Goal: Book appointment/travel/reservation

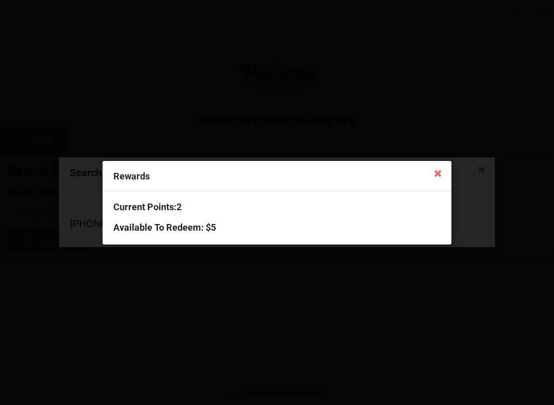
click at [230, 230] on h3 "Available To Redeem : $5" at bounding box center [276, 228] width 327 height 12
click at [437, 172] on icon at bounding box center [438, 173] width 16 height 16
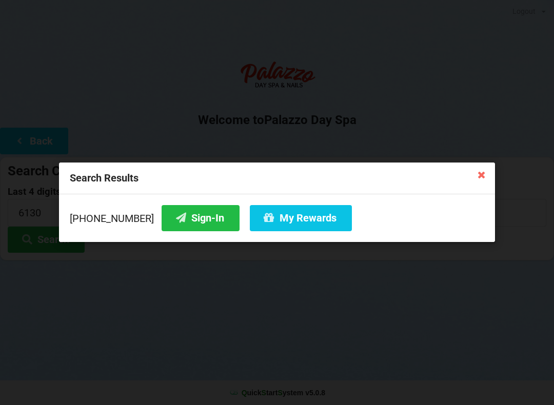
click at [181, 218] on button "Sign-In" at bounding box center [201, 218] width 78 height 26
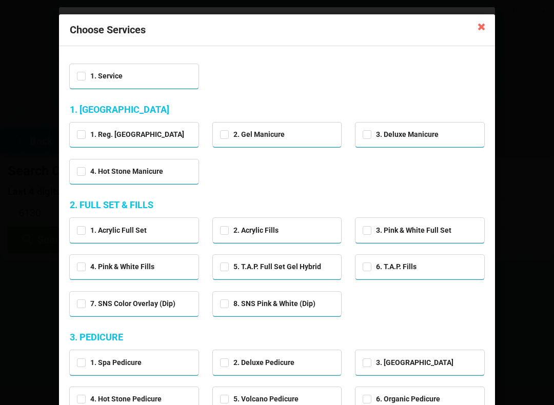
click at [255, 138] on div "2. Gel Manicure" at bounding box center [277, 134] width 114 height 12
checkbox input "true"
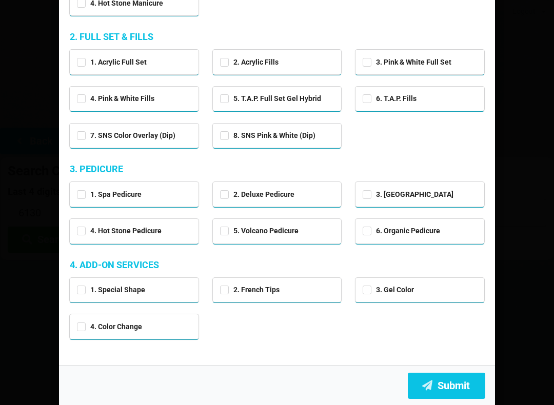
scroll to position [168, 0]
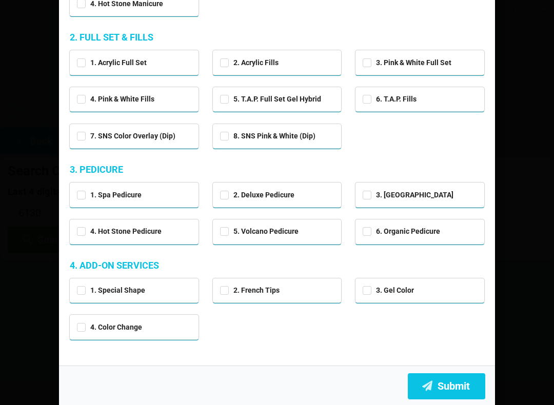
click at [466, 374] on button "Submit" at bounding box center [446, 387] width 77 height 26
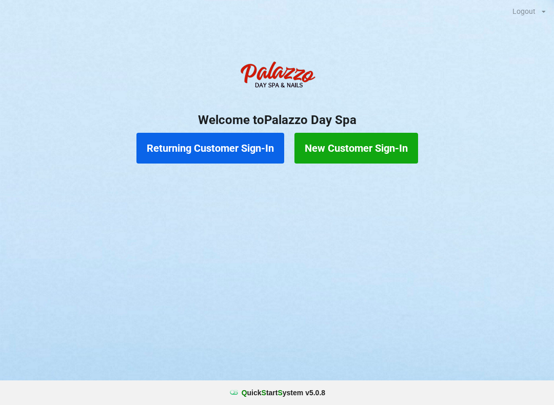
click at [252, 149] on button "Returning Customer Sign-In" at bounding box center [210, 148] width 148 height 31
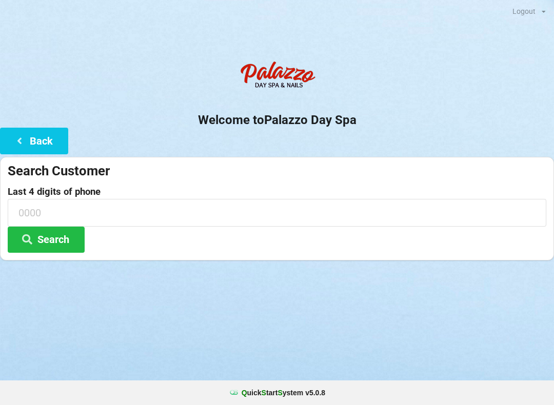
click at [32, 242] on icon at bounding box center [27, 239] width 12 height 9
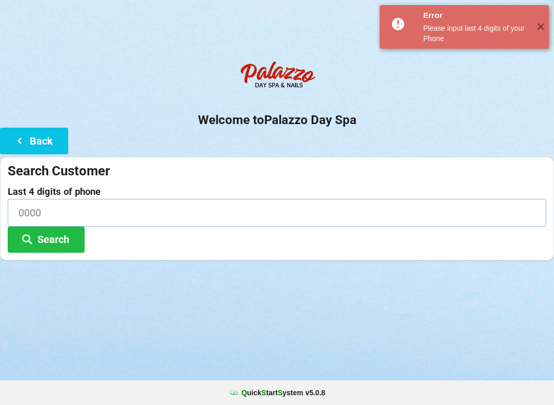
click at [265, 221] on input at bounding box center [277, 212] width 539 height 27
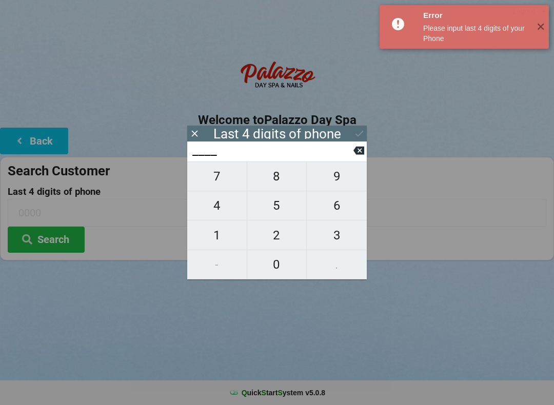
click at [335, 237] on span "3" at bounding box center [337, 236] width 60 height 22
type input "3___"
click at [278, 242] on span "2" at bounding box center [277, 236] width 60 height 22
type input "32__"
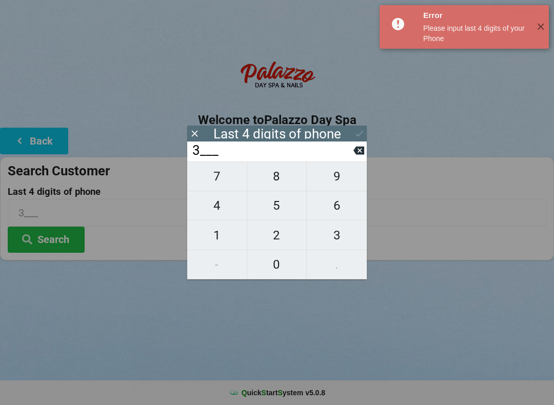
type input "32__"
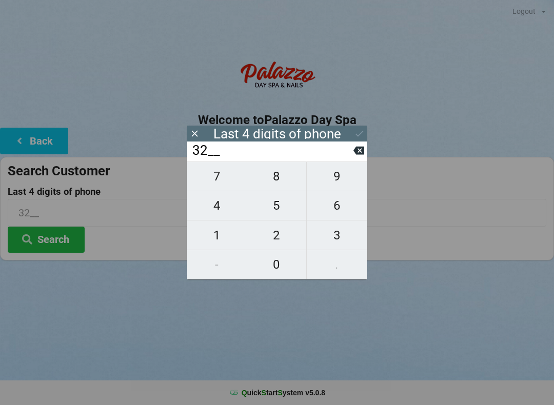
click at [222, 237] on span "1" at bounding box center [217, 236] width 60 height 22
type input "321_"
click at [272, 238] on span "2" at bounding box center [277, 236] width 60 height 22
type input "3212"
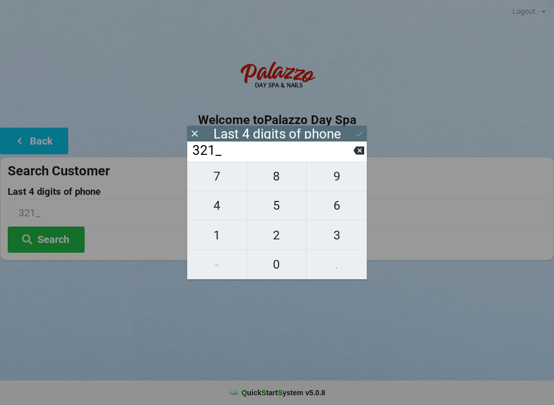
type input "3212"
click at [227, 236] on div "7 8 9 4 5 6 1 2 3 - 0 ." at bounding box center [277, 221] width 180 height 118
click at [232, 184] on div "7 8 9 4 5 6 1 2 3 - 0 ." at bounding box center [277, 221] width 180 height 118
click at [199, 136] on icon at bounding box center [194, 133] width 11 height 11
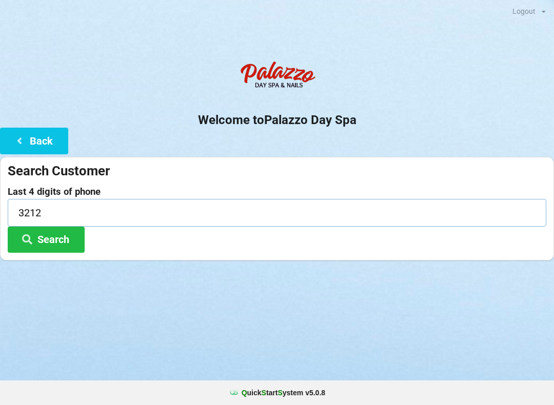
click at [200, 199] on input "3212" at bounding box center [277, 212] width 539 height 27
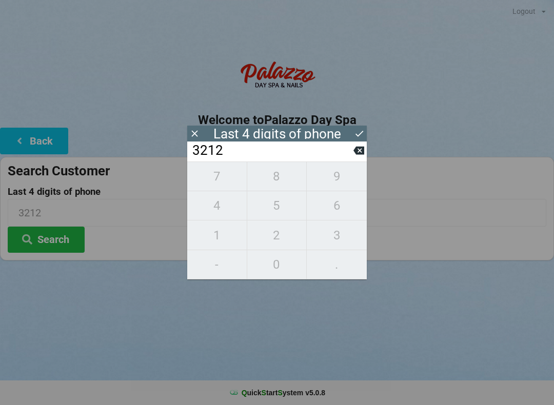
click at [354, 156] on icon at bounding box center [359, 150] width 11 height 11
click at [352, 159] on input "321_" at bounding box center [272, 151] width 162 height 16
click at [356, 154] on icon at bounding box center [359, 151] width 11 height 8
click at [357, 155] on icon at bounding box center [359, 151] width 11 height 8
click at [360, 155] on icon at bounding box center [359, 151] width 11 height 8
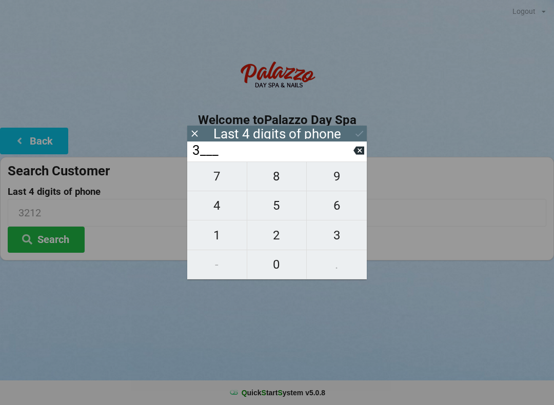
type input "____"
click at [281, 241] on span "2" at bounding box center [277, 236] width 60 height 22
type input "2___"
click at [230, 238] on span "1" at bounding box center [217, 236] width 60 height 22
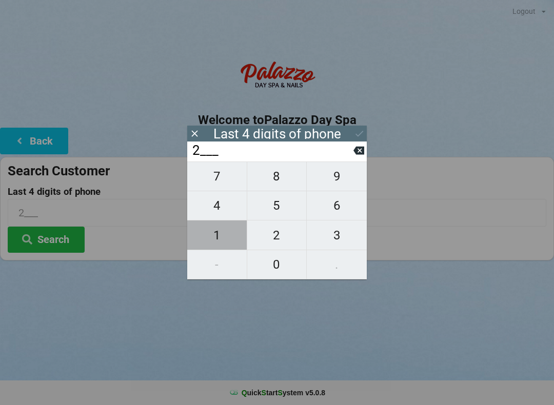
type input "21__"
click at [231, 181] on span "7" at bounding box center [217, 177] width 60 height 22
type input "217_"
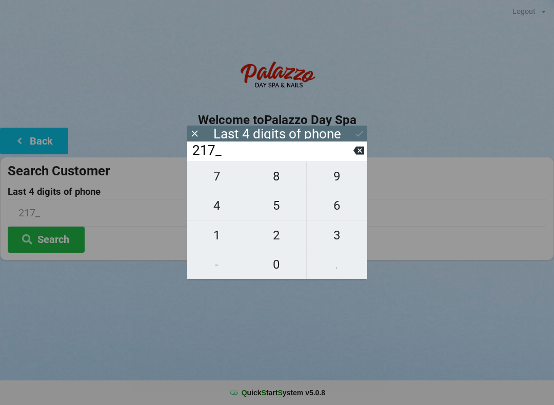
click at [229, 180] on span "7" at bounding box center [217, 177] width 60 height 22
type input "2177"
click at [342, 208] on div "7 8 9 4 5 6 1 2 3 - 0 ." at bounding box center [277, 221] width 180 height 118
click at [350, 156] on input "2177" at bounding box center [272, 151] width 162 height 16
click at [358, 154] on icon at bounding box center [359, 151] width 11 height 8
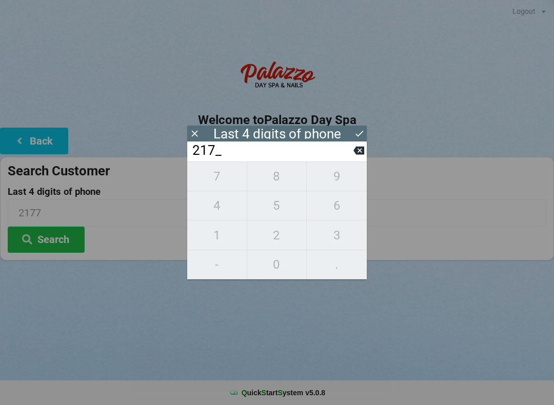
click at [356, 156] on icon at bounding box center [359, 150] width 11 height 11
click at [359, 155] on icon at bounding box center [359, 151] width 11 height 8
click at [360, 158] on button at bounding box center [359, 151] width 11 height 14
type input "____"
click at [360, 158] on button at bounding box center [359, 151] width 11 height 14
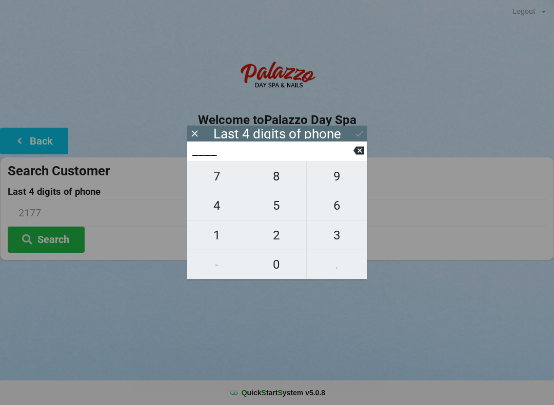
click at [234, 183] on span "7" at bounding box center [217, 177] width 60 height 22
type input "7___"
click at [342, 212] on span "6" at bounding box center [337, 206] width 60 height 22
type input "76__"
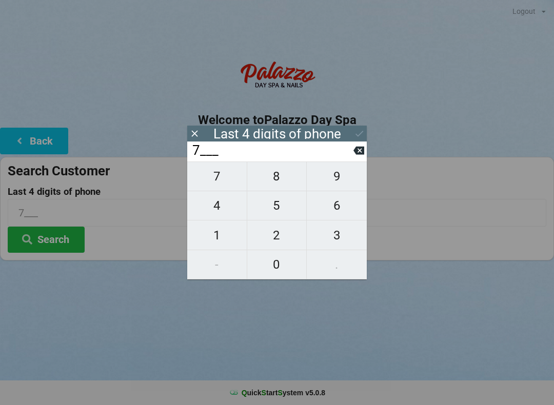
type input "76__"
click at [221, 183] on span "7" at bounding box center [217, 177] width 60 height 22
type input "767_"
click at [278, 263] on span "0" at bounding box center [277, 265] width 60 height 22
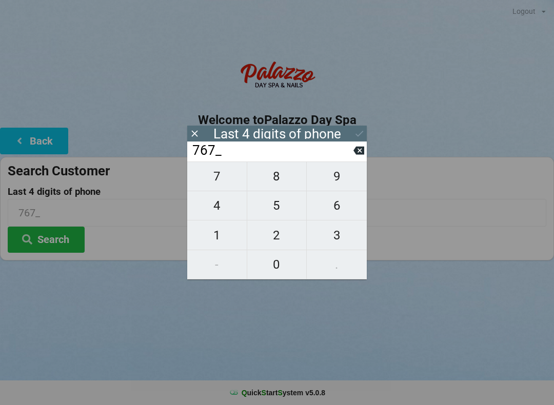
type input "7670"
click at [360, 130] on icon at bounding box center [359, 133] width 11 height 11
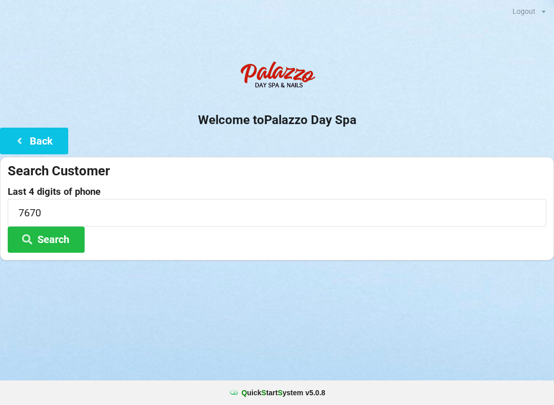
click at [75, 236] on button "Search" at bounding box center [46, 240] width 77 height 26
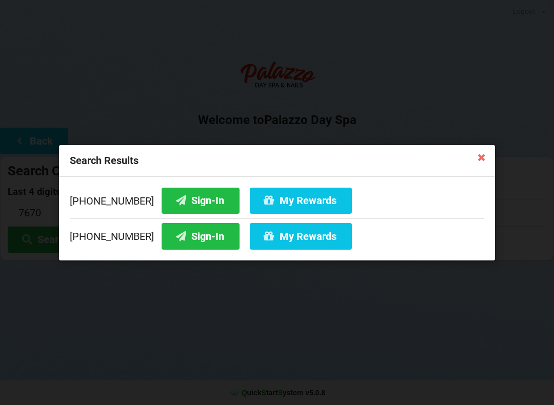
click at [202, 198] on button "Sign-In" at bounding box center [201, 200] width 78 height 26
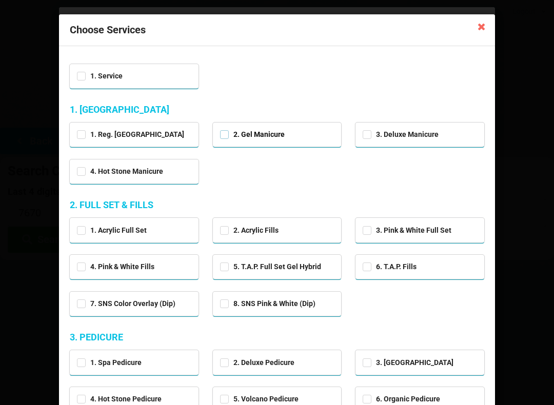
click at [225, 132] on label "2. Gel Manicure" at bounding box center [252, 134] width 65 height 9
checkbox input "true"
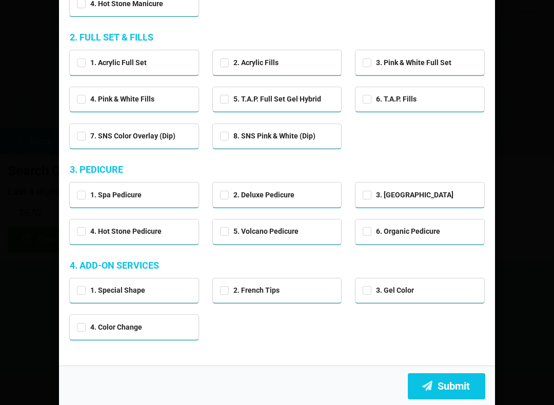
click at [458, 387] on button "Submit" at bounding box center [446, 387] width 77 height 26
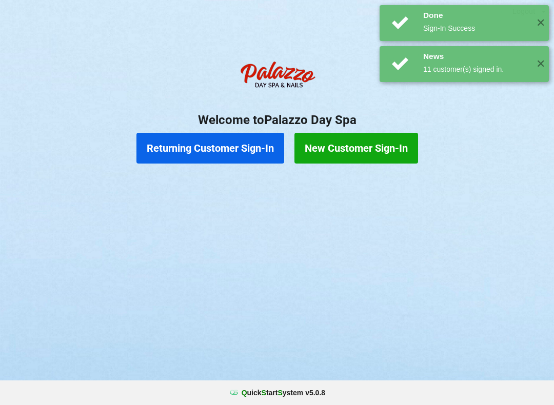
click at [234, 149] on button "Returning Customer Sign-In" at bounding box center [210, 148] width 148 height 31
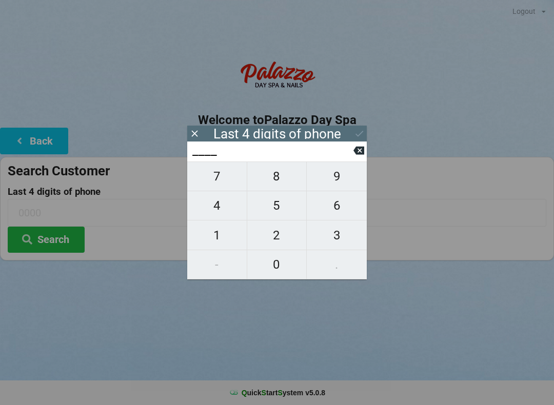
click at [287, 181] on span "8" at bounding box center [277, 177] width 60 height 22
type input "8___"
click at [230, 238] on span "1" at bounding box center [217, 236] width 60 height 22
type input "81__"
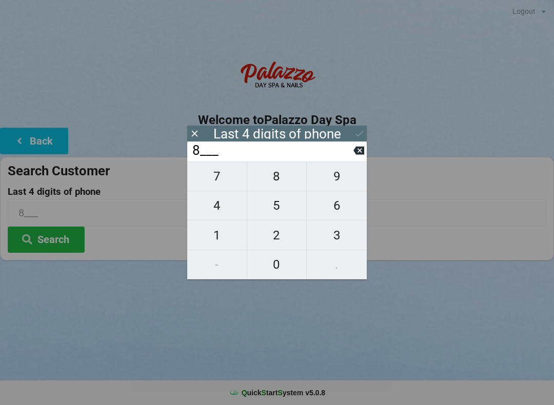
type input "81__"
click at [276, 210] on span "5" at bounding box center [277, 206] width 60 height 22
type input "815_"
click at [273, 216] on span "5" at bounding box center [277, 206] width 60 height 22
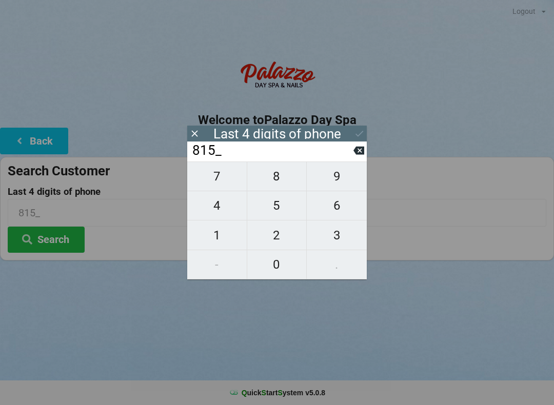
type input "8155"
click at [358, 131] on icon at bounding box center [359, 133] width 11 height 11
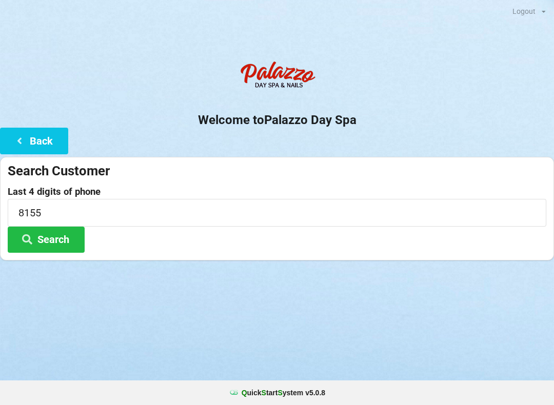
click at [71, 238] on button "Search" at bounding box center [46, 240] width 77 height 26
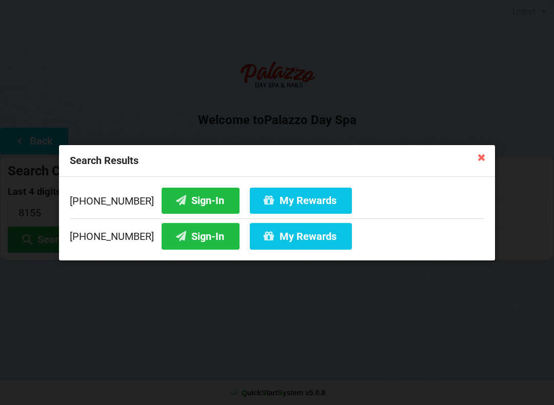
click at [186, 240] on button "Sign-In" at bounding box center [201, 236] width 78 height 26
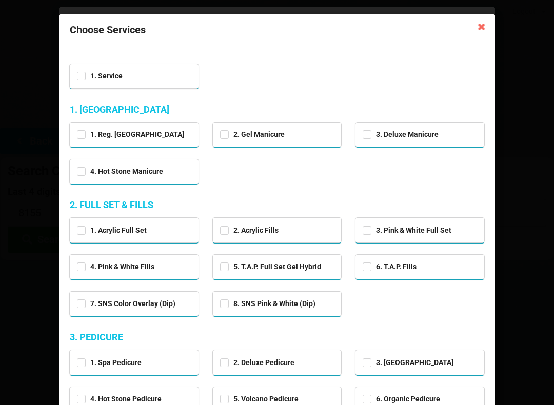
click at [303, 133] on div "2. Gel Manicure" at bounding box center [277, 134] width 114 height 12
checkbox input "true"
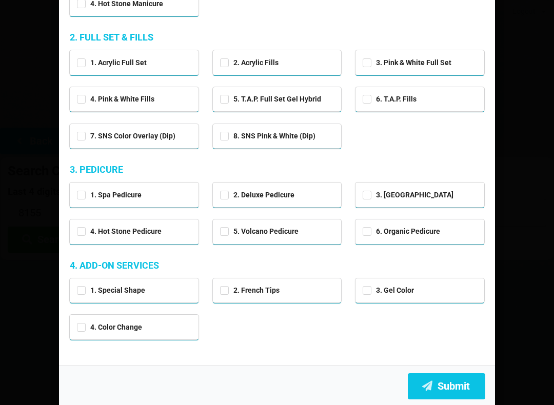
click at [461, 387] on button "Submit" at bounding box center [446, 387] width 77 height 26
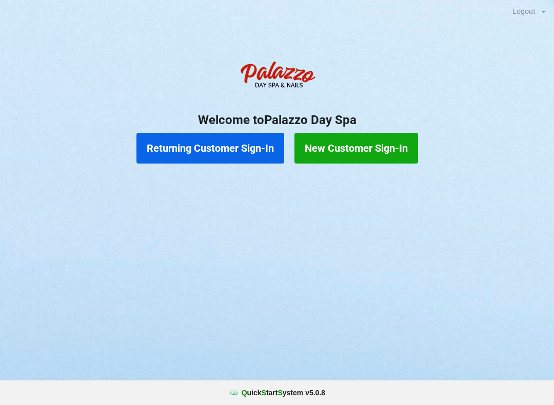
click at [231, 147] on button "Returning Customer Sign-In" at bounding box center [210, 148] width 148 height 31
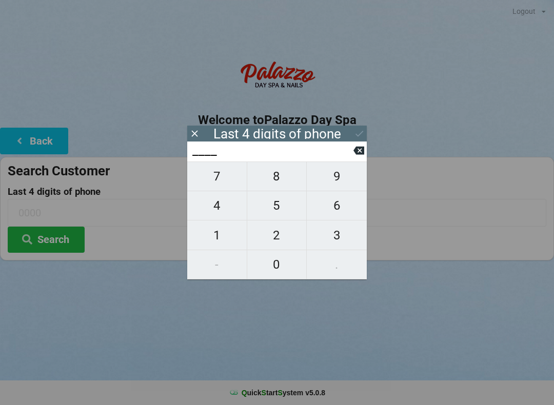
click at [345, 206] on span "6" at bounding box center [337, 206] width 60 height 22
type input "6___"
click at [222, 235] on span "1" at bounding box center [217, 236] width 60 height 22
type input "61__"
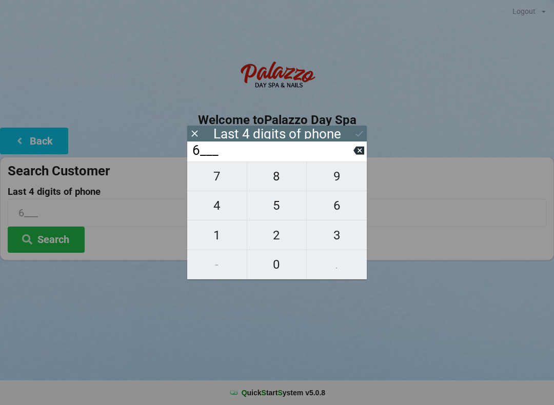
type input "61__"
click at [347, 239] on span "3" at bounding box center [337, 236] width 60 height 22
type input "613_"
click at [280, 269] on span "0" at bounding box center [277, 265] width 60 height 22
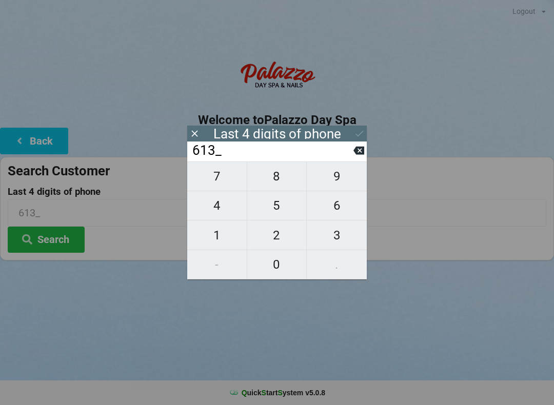
type input "6130"
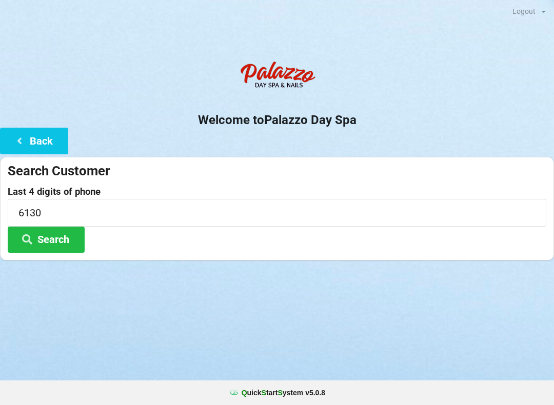
click at [464, 279] on div at bounding box center [277, 274] width 554 height 26
click at [77, 240] on button "Search" at bounding box center [46, 240] width 77 height 26
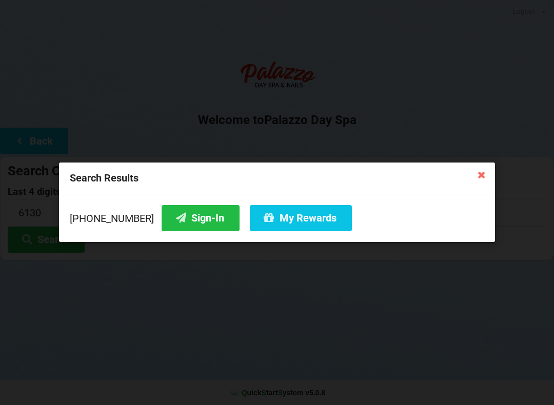
click at [284, 221] on button "My Rewards" at bounding box center [301, 218] width 102 height 26
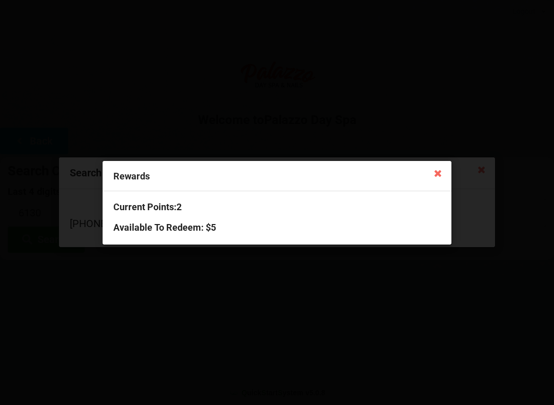
click at [433, 172] on icon at bounding box center [438, 173] width 16 height 16
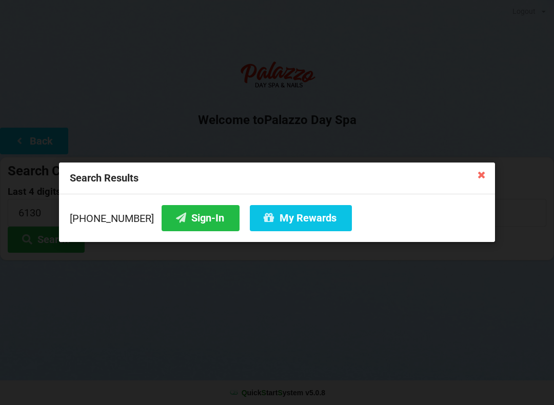
click at [486, 181] on icon at bounding box center [482, 174] width 16 height 16
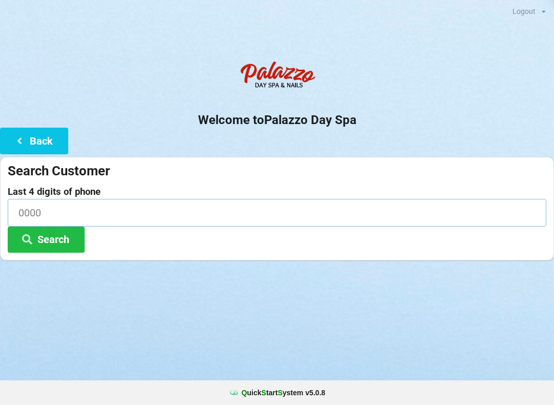
click at [98, 202] on input at bounding box center [277, 212] width 539 height 27
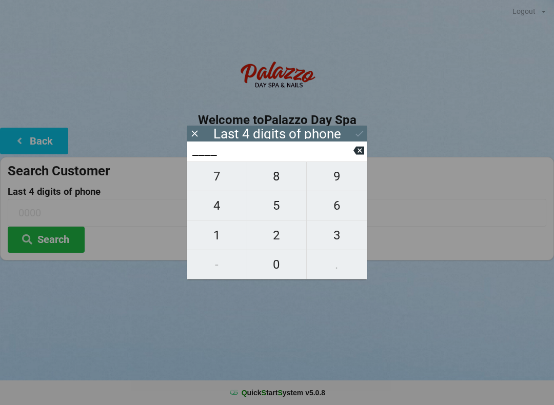
click at [223, 236] on span "1" at bounding box center [217, 236] width 60 height 22
type input "1___"
click at [280, 271] on span "0" at bounding box center [277, 265] width 60 height 22
type input "10__"
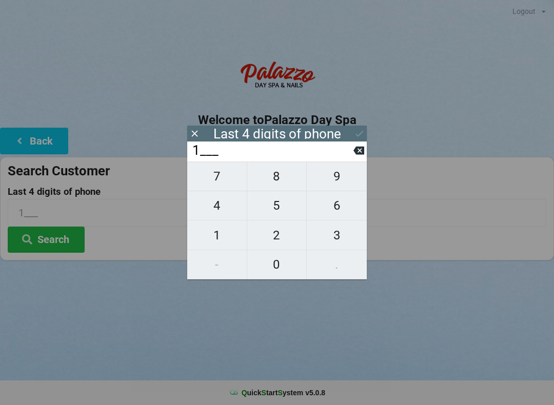
type input "10__"
click at [278, 177] on span "8" at bounding box center [277, 177] width 60 height 22
type input "108_"
click at [348, 150] on input "108_" at bounding box center [272, 151] width 162 height 16
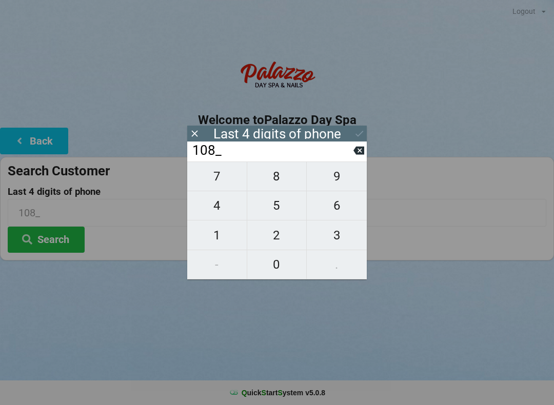
click at [274, 244] on span "2" at bounding box center [277, 236] width 60 height 22
type input "1082"
click at [332, 241] on div "7 8 9 4 5 6 1 2 3 - 0 ." at bounding box center [277, 221] width 180 height 118
click at [356, 149] on icon at bounding box center [359, 150] width 11 height 11
click at [351, 159] on input "108_" at bounding box center [272, 151] width 162 height 16
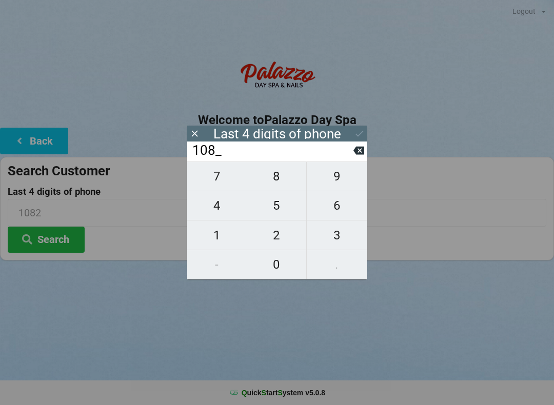
click at [351, 158] on input "108_" at bounding box center [272, 151] width 162 height 16
click at [348, 157] on input "108_" at bounding box center [272, 151] width 162 height 16
click at [348, 159] on input "108_" at bounding box center [272, 151] width 162 height 16
click at [364, 148] on button at bounding box center [359, 151] width 11 height 14
type input "10__"
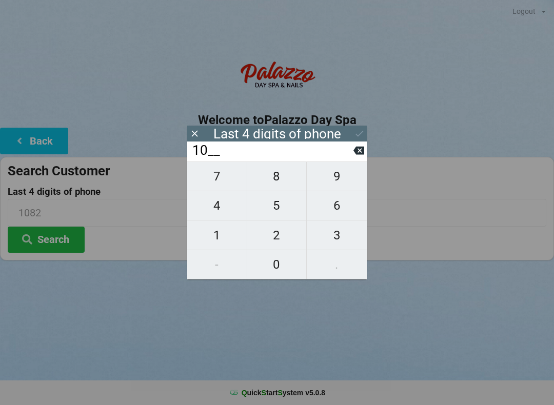
click at [276, 239] on span "2" at bounding box center [277, 236] width 60 height 22
type input "102_"
click at [338, 239] on span "3" at bounding box center [337, 236] width 60 height 22
type input "1023"
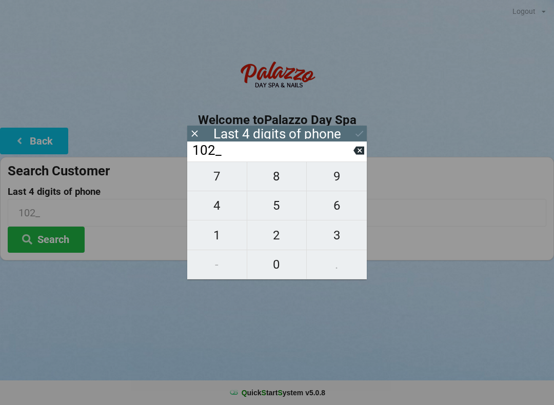
type input "1023"
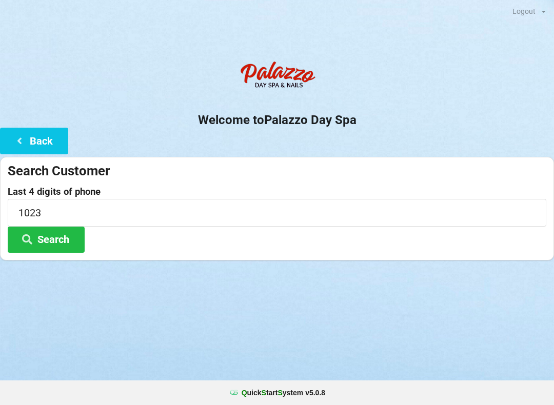
click at [418, 302] on div "Logout Logout Sign-In Welcome to Palazzo Day Spa Back Search Customer Last 4 di…" at bounding box center [277, 202] width 554 height 405
click at [54, 236] on button "Search" at bounding box center [46, 240] width 77 height 26
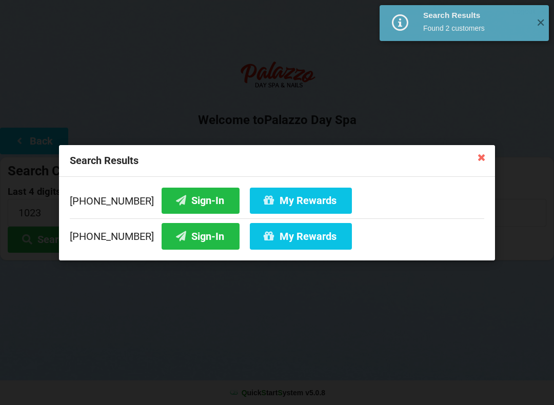
click at [185, 239] on button "Sign-In" at bounding box center [201, 236] width 78 height 26
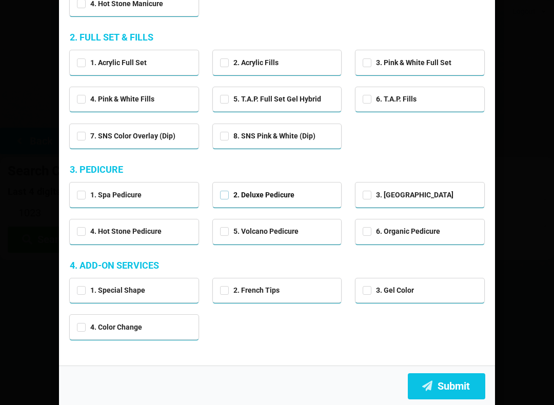
click at [227, 192] on label "2. Deluxe Pedicure" at bounding box center [257, 195] width 74 height 9
checkbox input "true"
click at [451, 385] on button "Submit" at bounding box center [446, 387] width 77 height 26
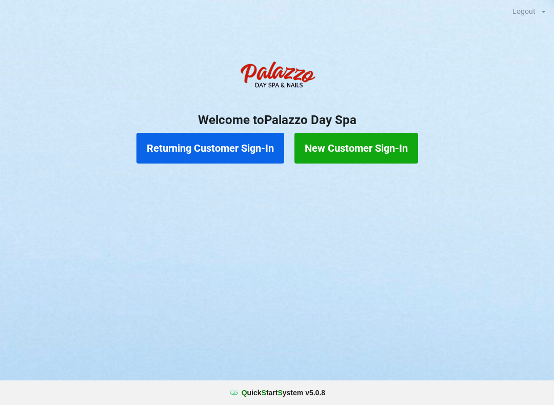
click at [208, 142] on button "Returning Customer Sign-In" at bounding box center [210, 148] width 148 height 31
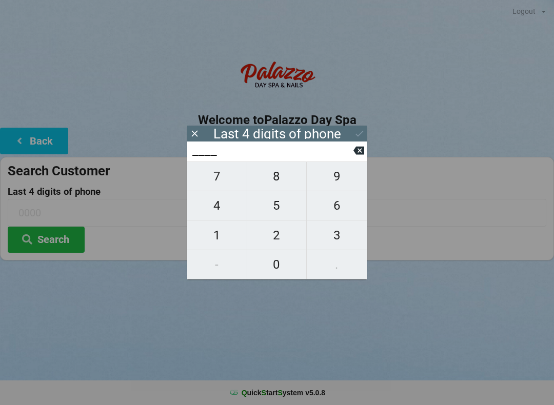
click at [326, 244] on span "3" at bounding box center [337, 236] width 60 height 22
type input "3___"
click at [274, 209] on span "5" at bounding box center [277, 206] width 60 height 22
type input "35__"
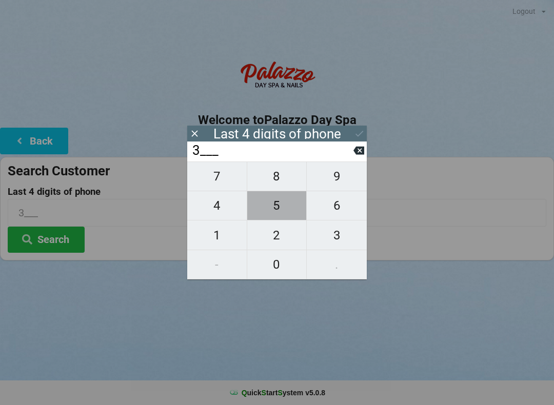
type input "35__"
click at [222, 236] on span "1" at bounding box center [217, 236] width 60 height 22
type input "351_"
click at [278, 181] on span "8" at bounding box center [277, 177] width 60 height 22
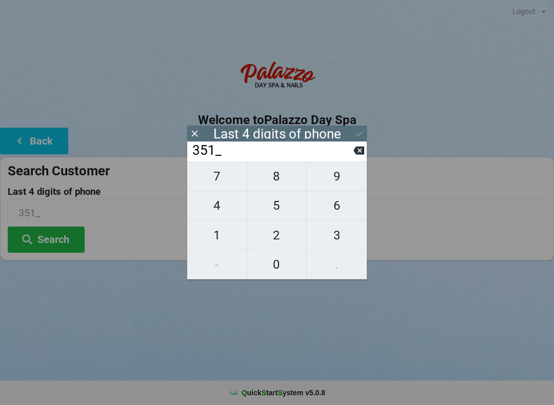
type input "3518"
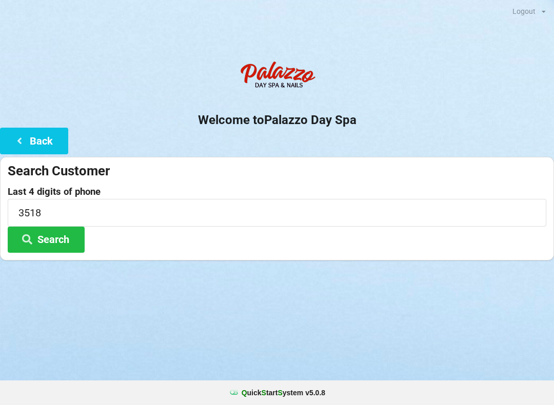
click at [62, 250] on button "Search" at bounding box center [46, 240] width 77 height 26
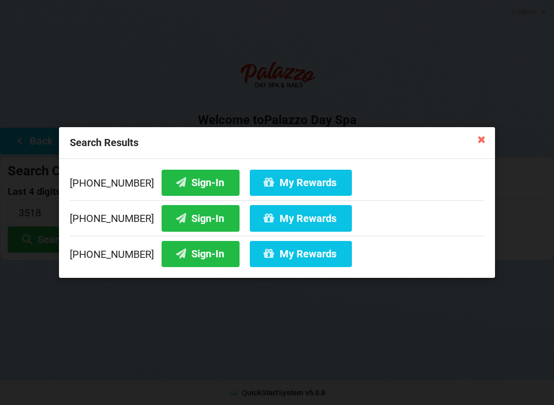
click at [175, 214] on icon at bounding box center [181, 217] width 12 height 9
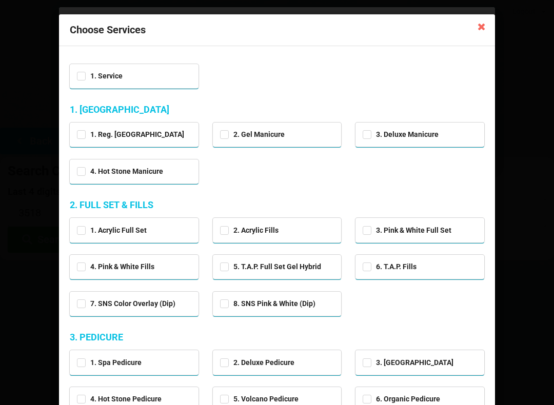
click at [485, 30] on icon at bounding box center [482, 26] width 16 height 16
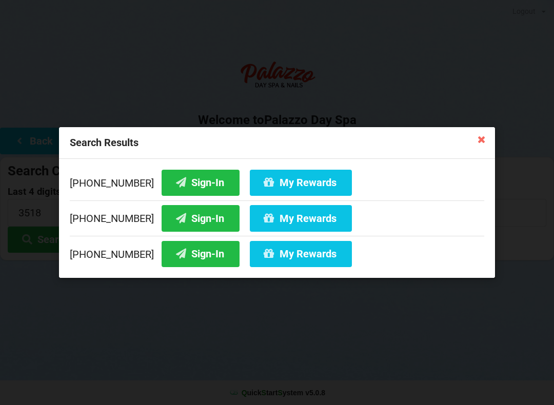
click at [477, 136] on icon at bounding box center [482, 139] width 16 height 16
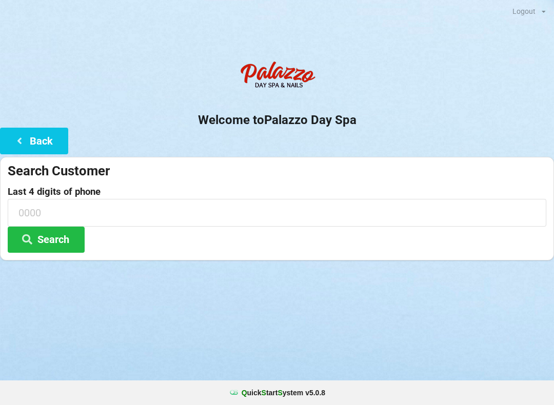
click at [186, 220] on input at bounding box center [277, 212] width 539 height 27
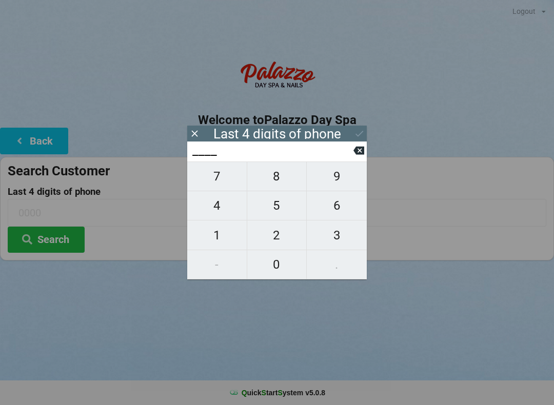
click at [224, 179] on span "7" at bounding box center [217, 177] width 60 height 22
type input "7___"
click at [339, 180] on span "9" at bounding box center [337, 177] width 60 height 22
type input "79__"
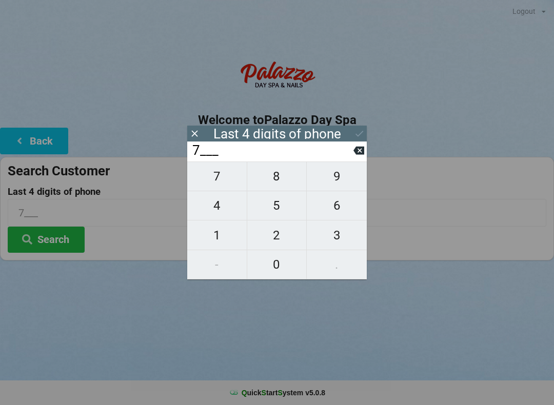
type input "79__"
click at [223, 238] on span "1" at bounding box center [217, 236] width 60 height 22
type input "791_"
click at [345, 171] on span "9" at bounding box center [337, 177] width 60 height 22
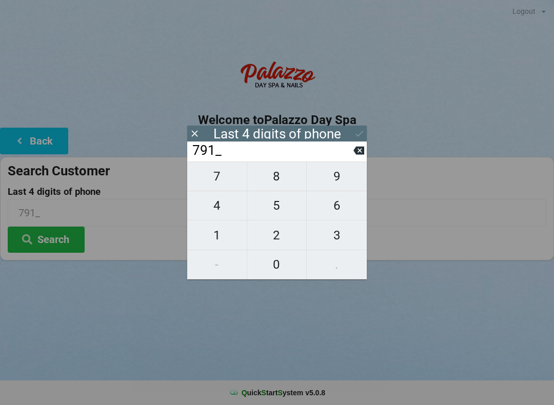
type input "7919"
click at [363, 131] on icon at bounding box center [359, 133] width 11 height 11
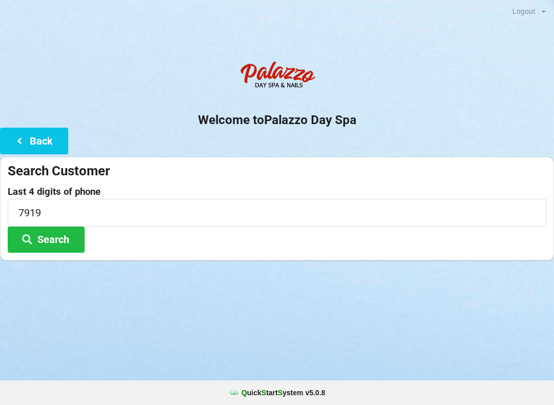
click at [66, 239] on button "Search" at bounding box center [46, 240] width 77 height 26
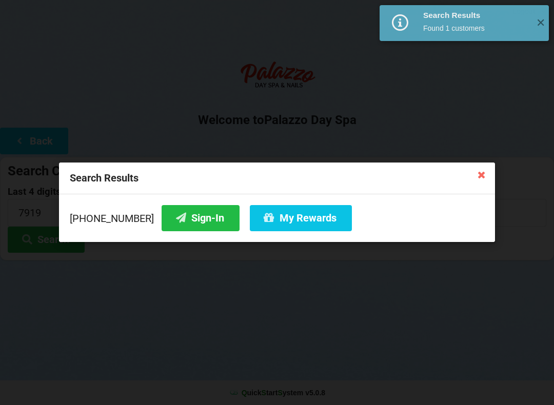
click at [193, 223] on button "Sign-In" at bounding box center [201, 218] width 78 height 26
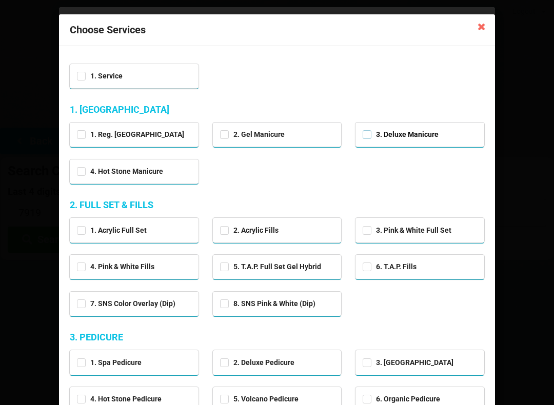
click at [405, 137] on label "3. Deluxe Manicure" at bounding box center [401, 134] width 76 height 9
checkbox input "true"
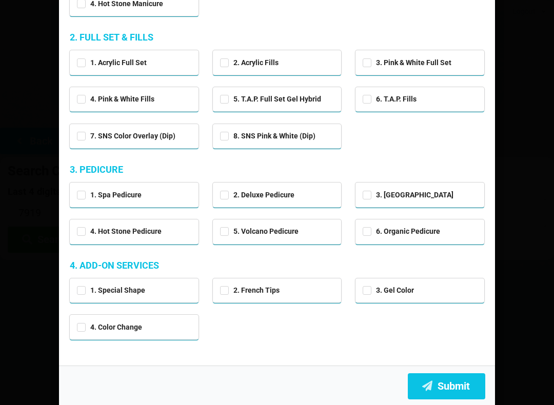
click at [445, 383] on button "Submit" at bounding box center [446, 387] width 77 height 26
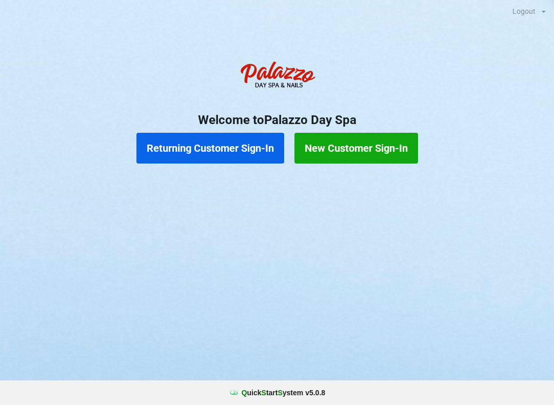
click at [211, 143] on button "Returning Customer Sign-In" at bounding box center [210, 148] width 148 height 31
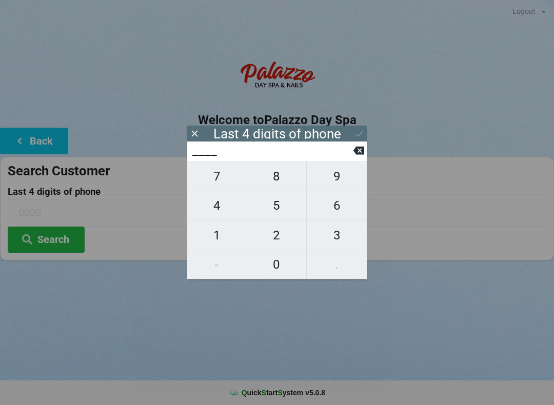
click at [211, 210] on span "4" at bounding box center [217, 206] width 60 height 22
type input "4___"
click at [292, 272] on span "0" at bounding box center [277, 265] width 60 height 22
type input "40__"
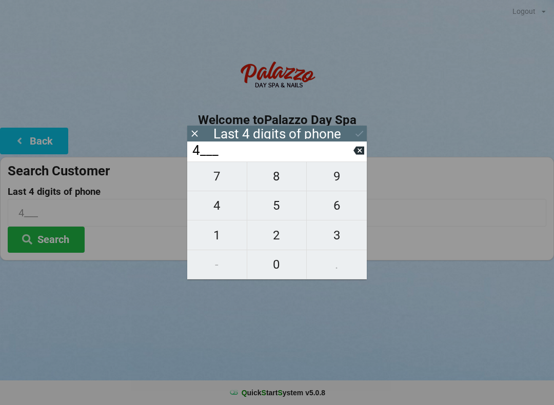
type input "40__"
click at [218, 214] on span "4" at bounding box center [217, 206] width 60 height 22
type input "404_"
click at [361, 158] on button at bounding box center [359, 151] width 11 height 14
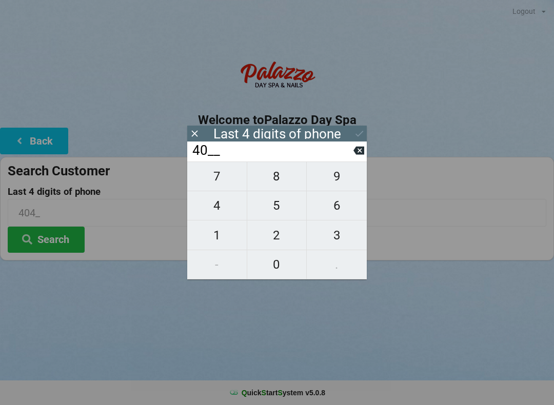
click at [225, 183] on span "7" at bounding box center [217, 177] width 60 height 22
type input "407_"
click at [346, 210] on span "6" at bounding box center [337, 206] width 60 height 22
type input "4076"
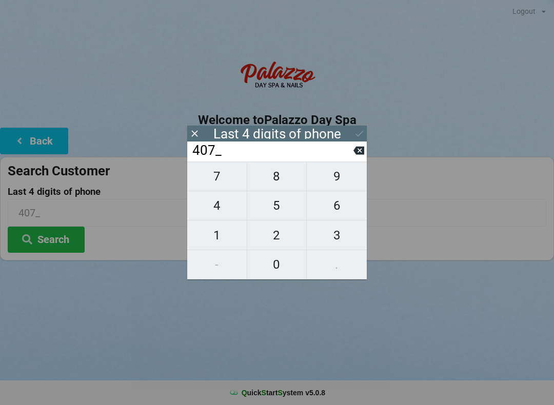
type input "4076"
click at [286, 248] on div "7 8 9 4 5 6 1 2 3 - 0 ." at bounding box center [277, 221] width 180 height 118
click at [277, 211] on div "7 8 9 4 5 6 1 2 3 - 0 ." at bounding box center [277, 221] width 180 height 118
click at [364, 149] on icon at bounding box center [359, 150] width 11 height 11
click at [356, 150] on icon at bounding box center [359, 150] width 11 height 11
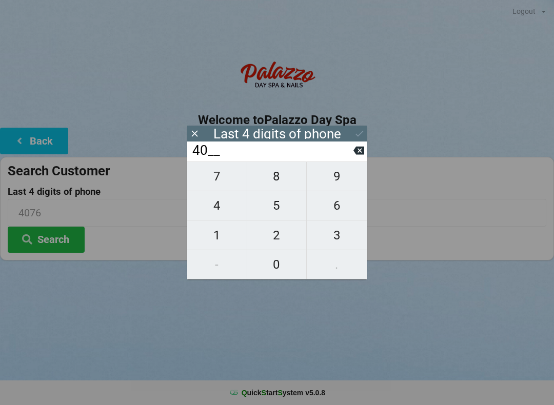
click at [355, 155] on icon at bounding box center [359, 151] width 11 height 8
click at [348, 157] on input "4___" at bounding box center [272, 151] width 162 height 16
click at [354, 154] on icon at bounding box center [359, 151] width 11 height 8
click at [341, 244] on span "3" at bounding box center [337, 236] width 60 height 22
type input "3___"
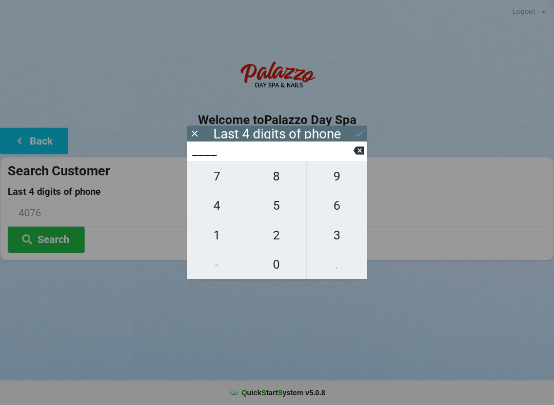
type input "3___"
click at [284, 272] on span "0" at bounding box center [277, 265] width 60 height 22
type input "30__"
click at [226, 243] on span "1" at bounding box center [217, 236] width 60 height 22
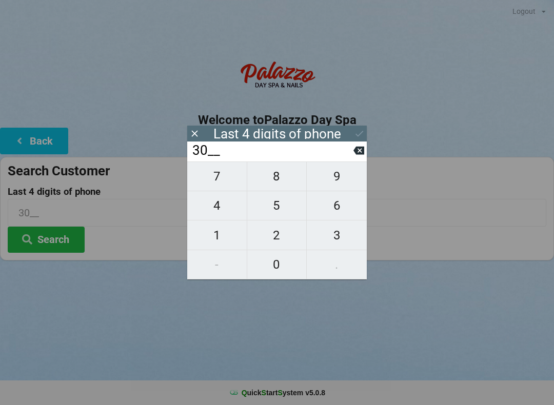
type input "301_"
click at [263, 271] on span "0" at bounding box center [277, 265] width 60 height 22
type input "3010"
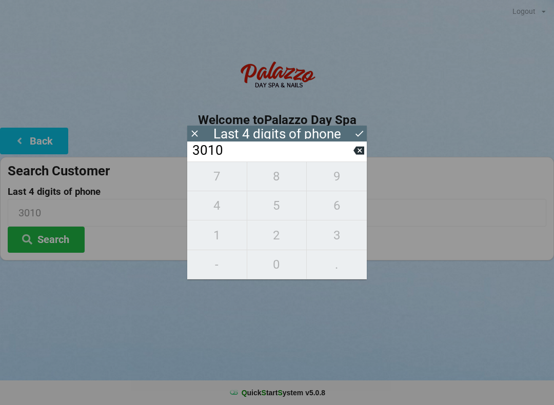
click at [359, 133] on icon at bounding box center [359, 133] width 11 height 11
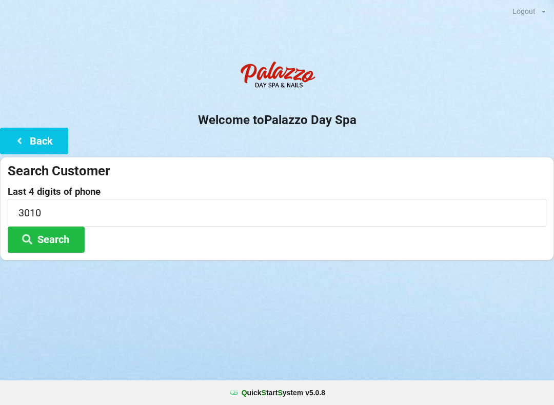
click at [56, 237] on button "Search" at bounding box center [46, 240] width 77 height 26
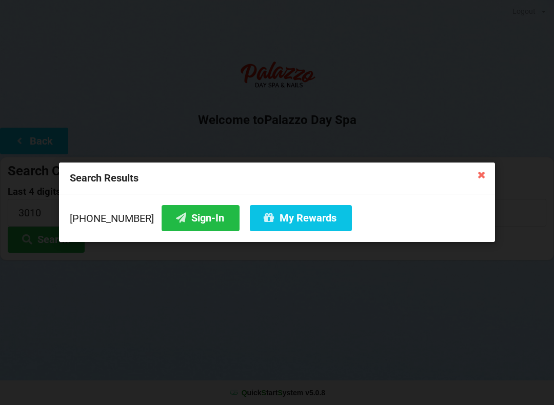
click at [185, 222] on button "Sign-In" at bounding box center [201, 218] width 78 height 26
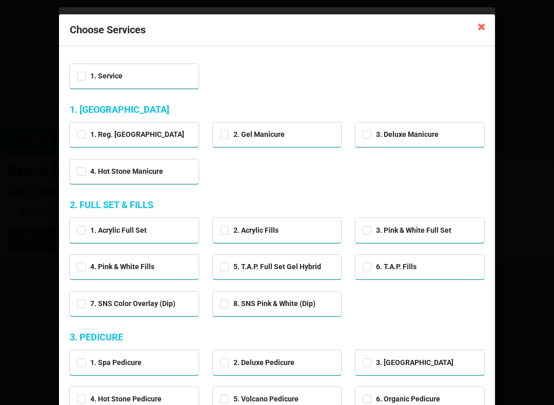
click at [265, 365] on div "2. Deluxe Pedicure" at bounding box center [277, 362] width 114 height 12
checkbox input "true"
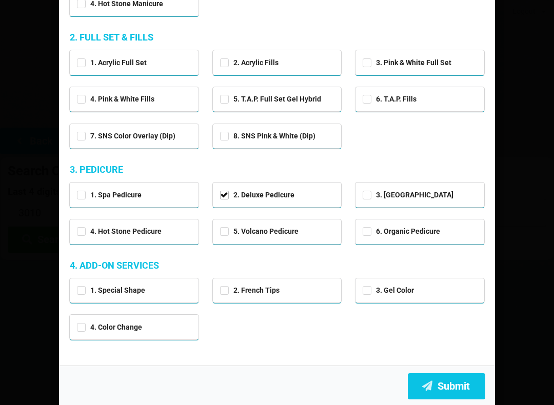
click at [459, 382] on button "Submit" at bounding box center [446, 387] width 77 height 26
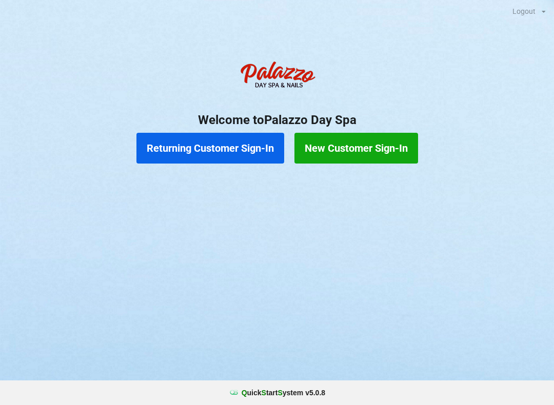
click at [341, 153] on button "New Customer Sign-In" at bounding box center [357, 148] width 124 height 31
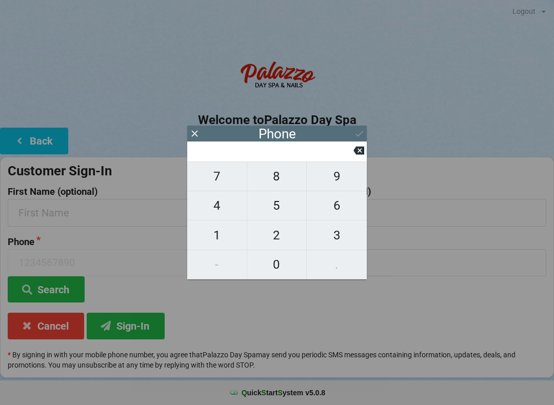
click at [345, 240] on span "3" at bounding box center [337, 236] width 60 height 22
type input "3"
click at [278, 237] on span "2" at bounding box center [277, 236] width 60 height 22
type input "32"
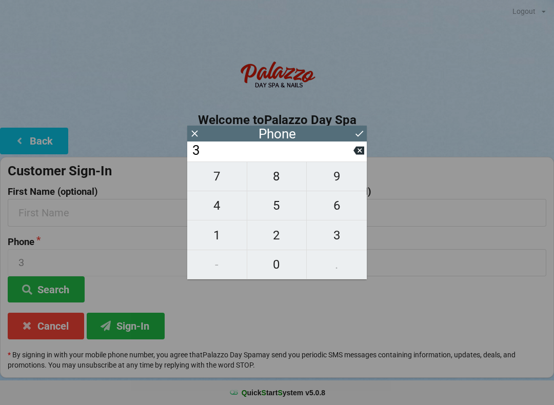
type input "32"
click at [211, 235] on span "1" at bounding box center [217, 236] width 60 height 22
type input "321"
click at [278, 212] on span "5" at bounding box center [277, 206] width 60 height 22
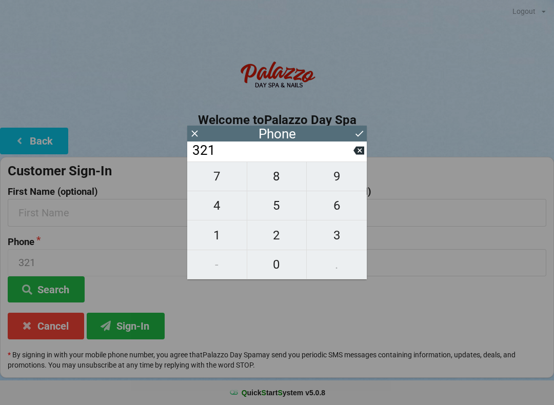
type input "3215"
click at [219, 207] on span "4" at bounding box center [217, 206] width 60 height 22
type input "32154"
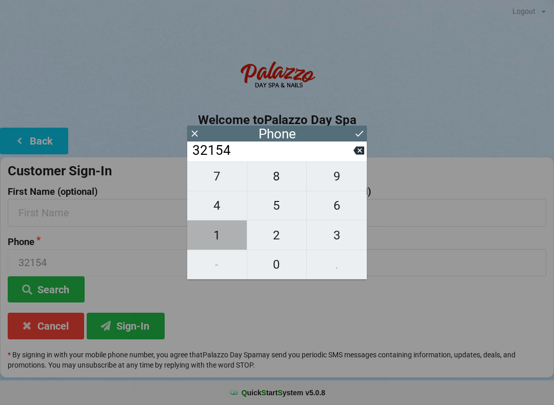
click at [217, 235] on span "1" at bounding box center [217, 236] width 60 height 22
type input "321541"
click at [342, 235] on span "3" at bounding box center [337, 236] width 60 height 22
type input "3215413"
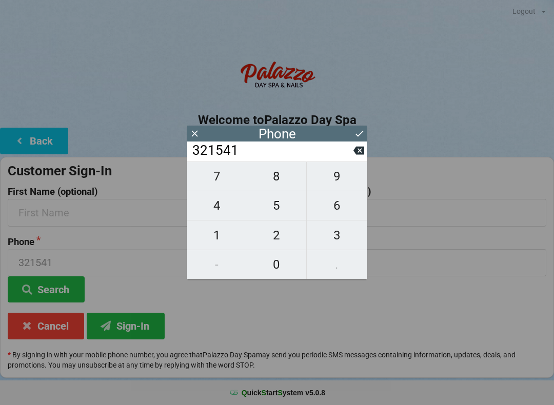
type input "3215413"
click at [216, 206] on span "4" at bounding box center [217, 206] width 60 height 22
type input "32154134"
click at [215, 231] on span "1" at bounding box center [217, 236] width 60 height 22
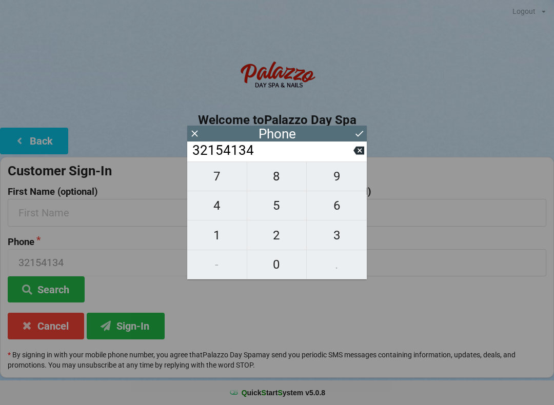
type input "321541341"
click at [219, 171] on span "7" at bounding box center [217, 177] width 60 height 22
type input "3215413417"
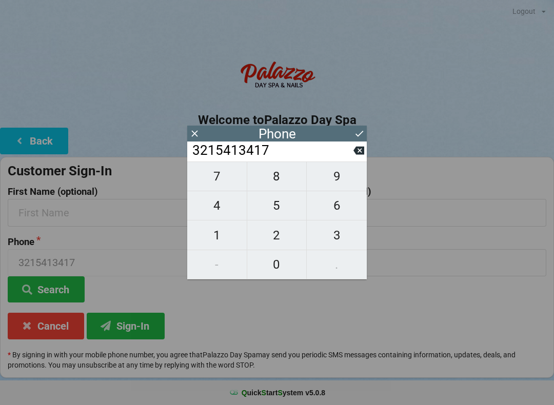
click at [360, 138] on icon at bounding box center [359, 133] width 11 height 11
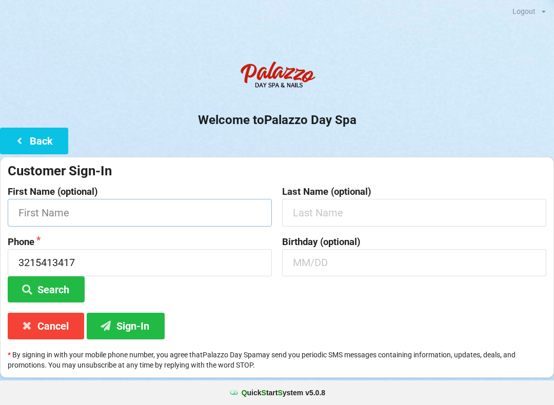
click at [48, 211] on input "text" at bounding box center [140, 212] width 264 height 27
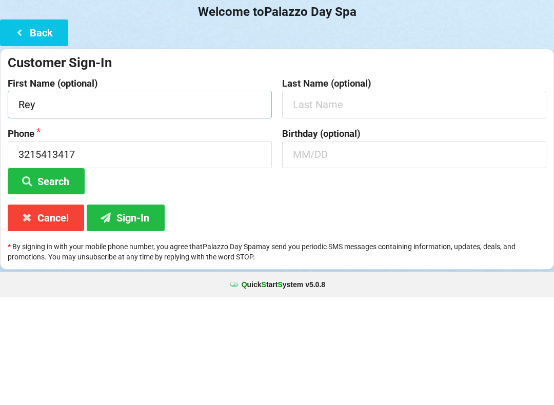
type input "Rey"
click at [313, 199] on input "text" at bounding box center [414, 212] width 264 height 27
type input "[PERSON_NAME]"
click at [309, 249] on input "text" at bounding box center [414, 262] width 264 height 27
type input "12/10"
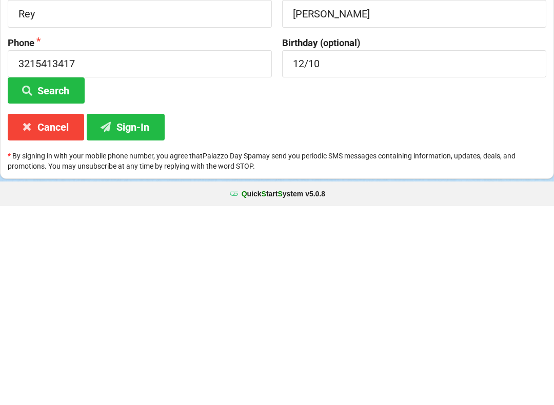
click at [138, 313] on button "Sign-In" at bounding box center [126, 326] width 78 height 26
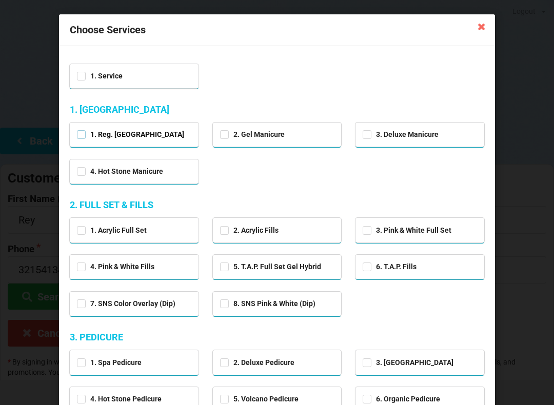
click at [77, 135] on label "1. Reg. [GEOGRAPHIC_DATA]" at bounding box center [130, 134] width 107 height 9
checkbox input "true"
click at [482, 28] on icon at bounding box center [482, 26] width 16 height 16
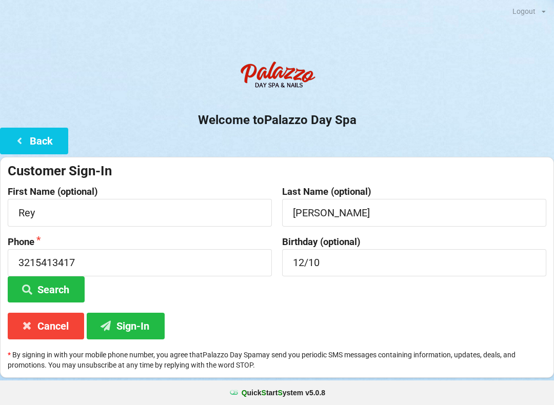
click at [144, 328] on button "Sign-In" at bounding box center [126, 326] width 78 height 26
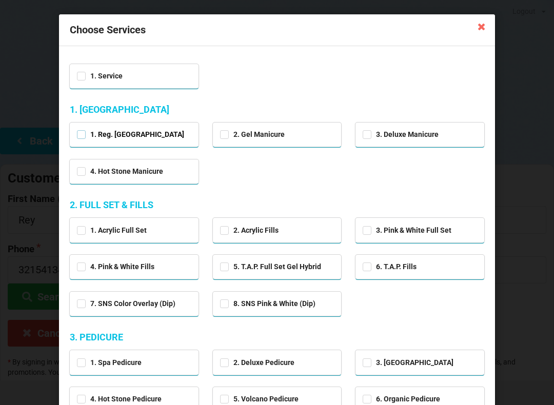
click at [82, 135] on label "1. Reg. [GEOGRAPHIC_DATA]" at bounding box center [130, 134] width 107 height 9
checkbox input "true"
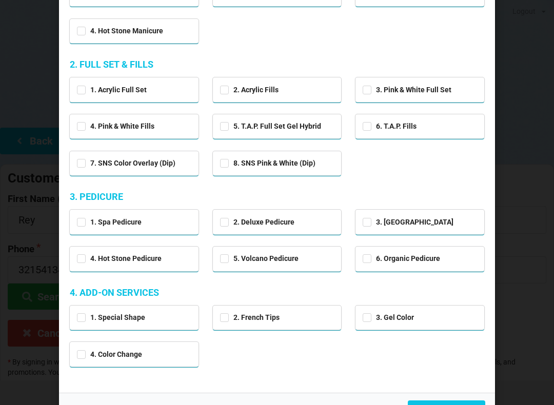
scroll to position [146, 0]
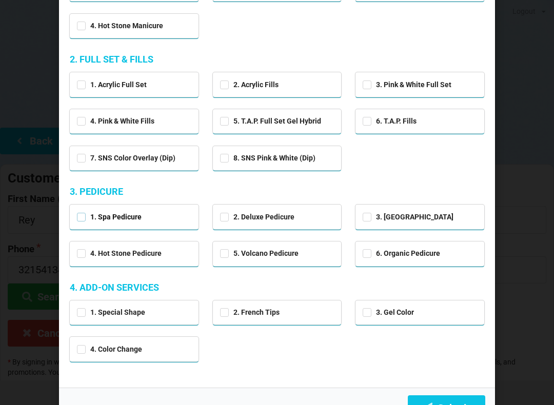
click at [82, 218] on label "1. Spa Pedicure" at bounding box center [109, 217] width 65 height 9
checkbox input "true"
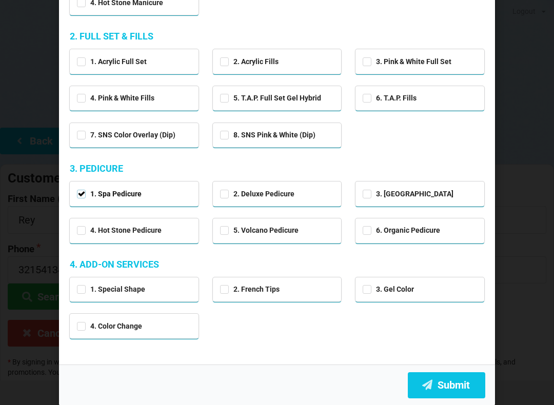
scroll to position [168, 0]
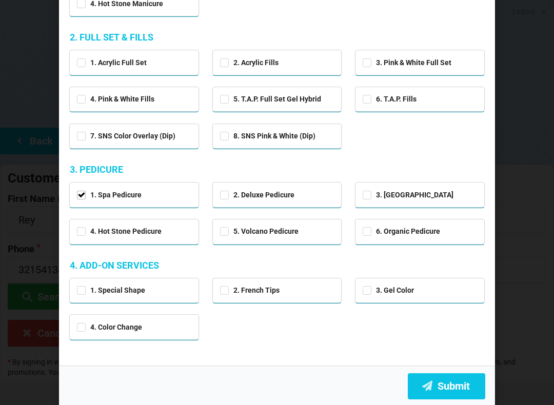
click at [436, 381] on button "Submit" at bounding box center [446, 387] width 77 height 26
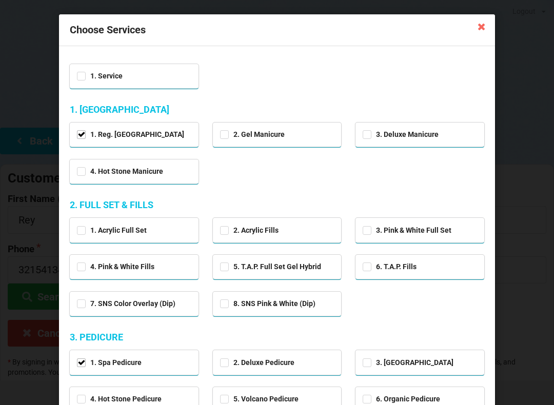
scroll to position [0, 0]
click at [483, 23] on icon at bounding box center [482, 26] width 16 height 16
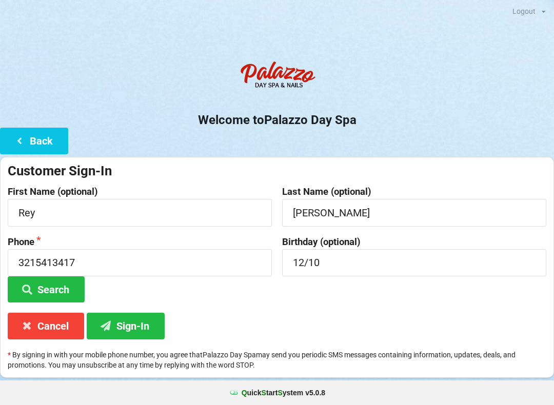
click at [45, 289] on button "Search" at bounding box center [46, 290] width 77 height 26
click at [31, 288] on icon at bounding box center [27, 289] width 12 height 9
click at [47, 285] on button "Search" at bounding box center [46, 290] width 77 height 26
click at [40, 286] on button "Search" at bounding box center [46, 290] width 77 height 26
click at [35, 282] on button "Search" at bounding box center [46, 290] width 77 height 26
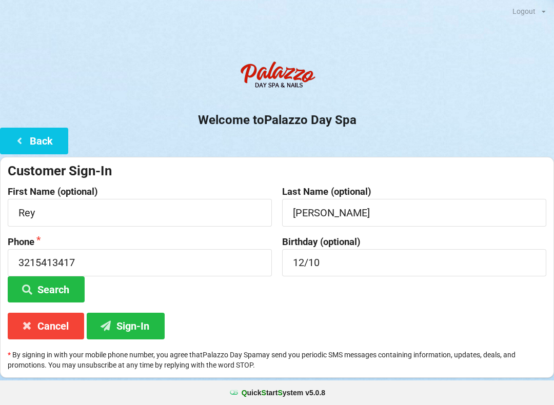
click at [32, 286] on icon at bounding box center [27, 289] width 12 height 9
click at [32, 285] on icon at bounding box center [27, 289] width 12 height 9
click at [32, 327] on icon at bounding box center [27, 325] width 12 height 9
click at [49, 289] on button "Search" at bounding box center [46, 290] width 77 height 26
click at [53, 207] on input "text" at bounding box center [140, 212] width 264 height 27
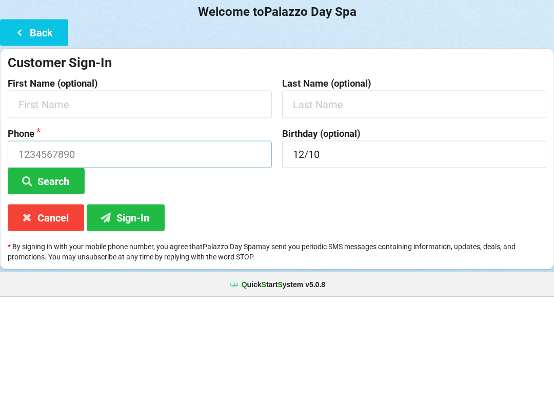
click at [39, 249] on input at bounding box center [140, 262] width 264 height 27
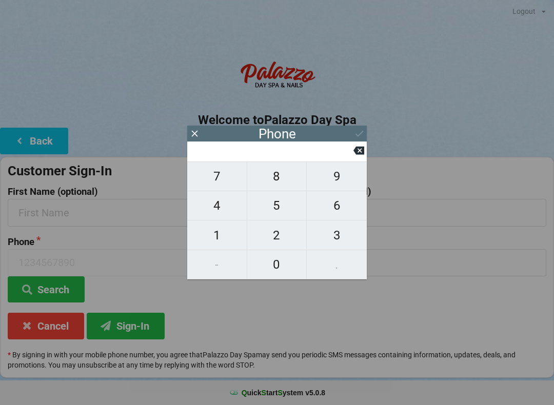
click at [332, 238] on span "3" at bounding box center [337, 236] width 60 height 22
type input "3"
click at [278, 236] on span "2" at bounding box center [277, 236] width 60 height 22
type input "32"
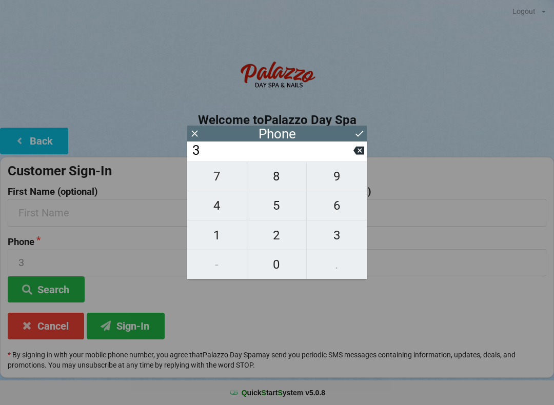
type input "32"
click at [222, 229] on span "1" at bounding box center [217, 236] width 60 height 22
type input "321"
click at [275, 207] on span "5" at bounding box center [277, 206] width 60 height 22
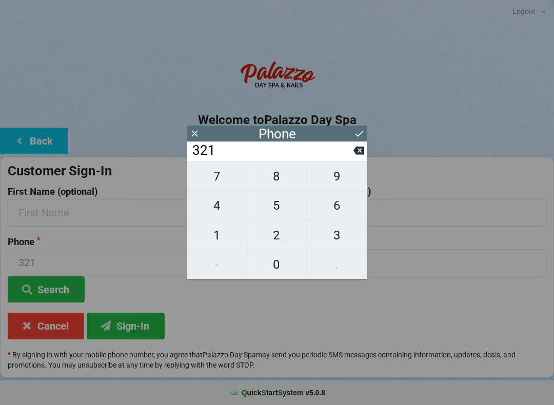
type input "3215"
click at [210, 210] on span "4" at bounding box center [217, 206] width 60 height 22
type input "32154"
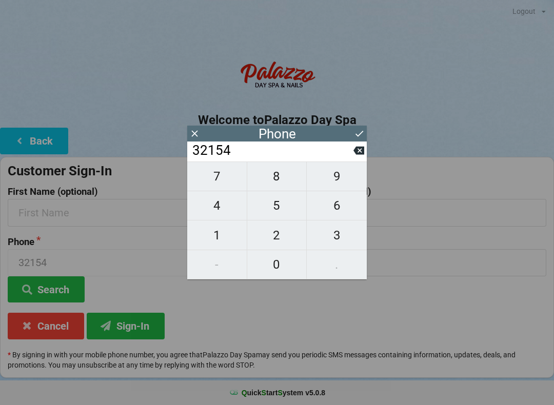
click at [214, 237] on span "1" at bounding box center [217, 236] width 60 height 22
type input "321541"
click at [336, 240] on span "3" at bounding box center [337, 236] width 60 height 22
type input "3215413"
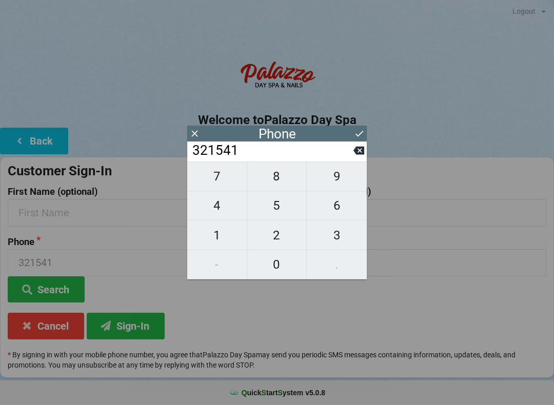
type input "3215413"
click at [211, 209] on span "4" at bounding box center [217, 206] width 60 height 22
type input "32154134"
click at [209, 239] on span "1" at bounding box center [217, 236] width 60 height 22
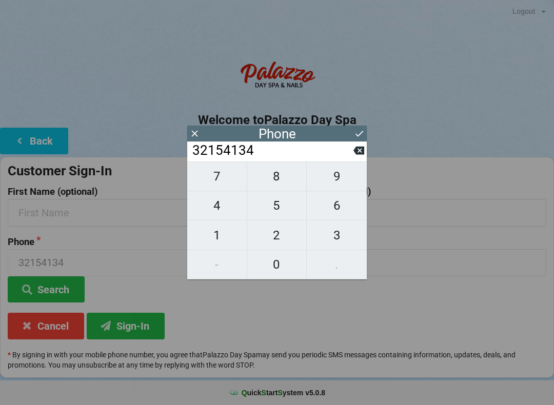
type input "321541341"
click at [211, 177] on span "7" at bounding box center [217, 177] width 60 height 22
type input "3215413417"
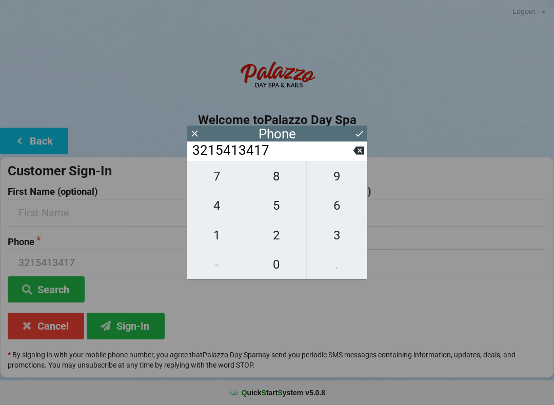
click at [364, 128] on icon at bounding box center [359, 133] width 11 height 11
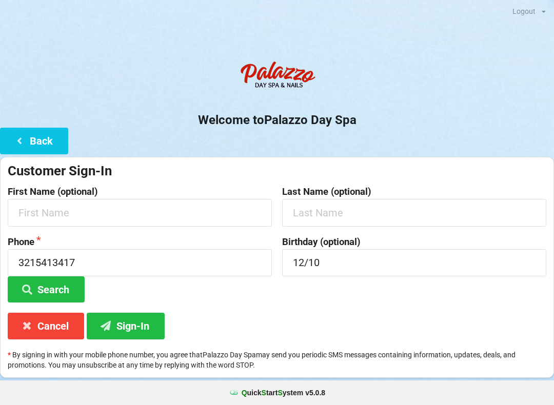
click at [54, 288] on button "Search" at bounding box center [46, 290] width 77 height 26
click at [34, 282] on button "Search" at bounding box center [46, 290] width 77 height 26
click at [35, 285] on button "Search" at bounding box center [46, 290] width 77 height 26
click at [38, 285] on button "Search" at bounding box center [46, 290] width 77 height 26
click at [133, 327] on button "Sign-In" at bounding box center [126, 326] width 78 height 26
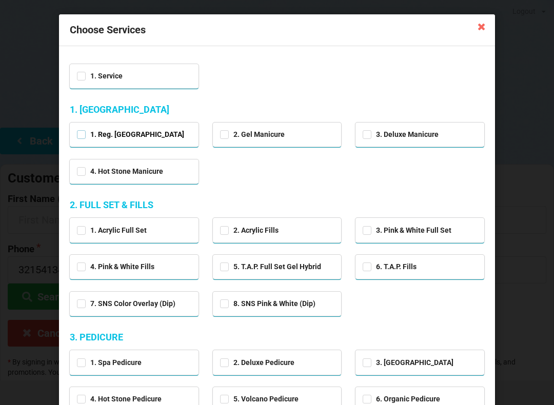
click at [79, 130] on label "1. Reg. [GEOGRAPHIC_DATA]" at bounding box center [130, 134] width 107 height 9
checkbox input "true"
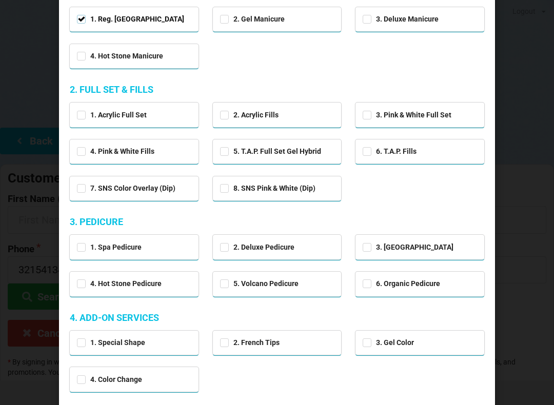
scroll to position [116, 0]
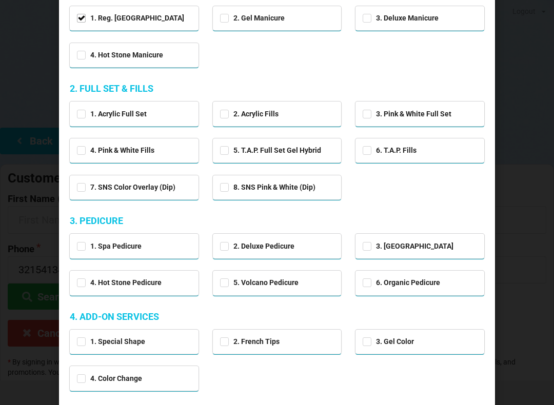
click at [80, 248] on label "1. Spa Pedicure" at bounding box center [109, 246] width 65 height 9
checkbox input "true"
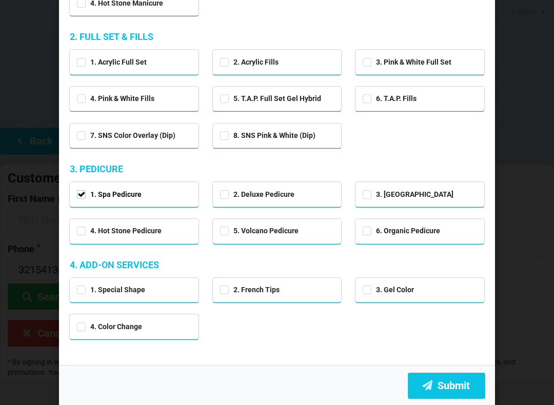
scroll to position [168, 0]
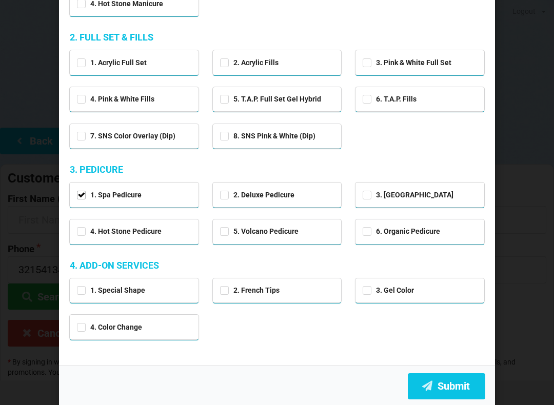
click at [444, 382] on button "Submit" at bounding box center [446, 387] width 77 height 26
click at [447, 384] on button "Submit" at bounding box center [446, 387] width 77 height 26
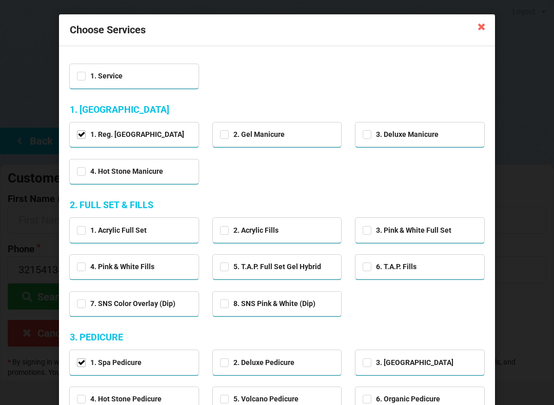
scroll to position [0, 0]
click at [482, 24] on icon at bounding box center [482, 26] width 16 height 16
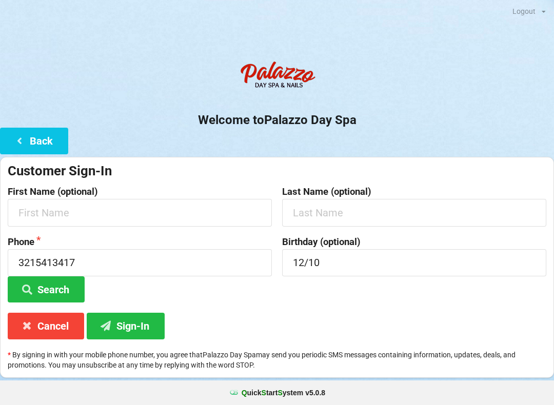
click at [14, 141] on icon at bounding box center [19, 140] width 12 height 9
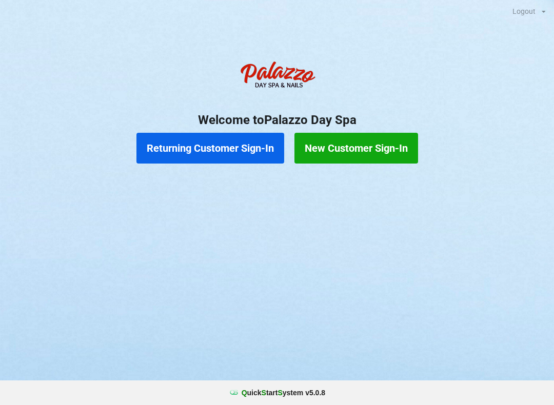
click at [203, 147] on button "Returning Customer Sign-In" at bounding box center [210, 148] width 148 height 31
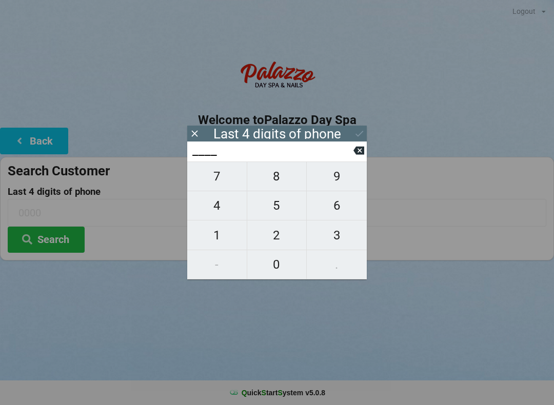
click at [345, 227] on span "3" at bounding box center [337, 236] width 60 height 22
type input "3___"
click at [278, 238] on span "2" at bounding box center [277, 236] width 60 height 22
type input "32__"
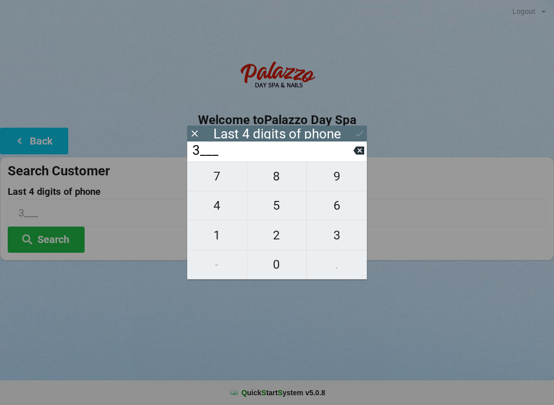
type input "32__"
click at [212, 237] on span "1" at bounding box center [217, 236] width 60 height 22
type input "321_"
click at [281, 211] on span "5" at bounding box center [277, 206] width 60 height 22
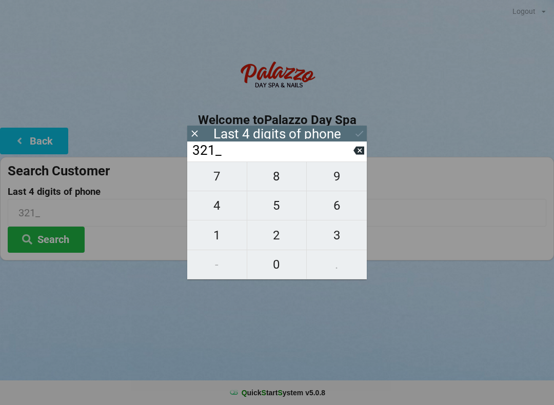
type input "3215"
click at [220, 205] on div "7 8 9 4 5 6 1 2 3 - 0 ." at bounding box center [277, 221] width 180 height 118
click at [210, 236] on div "7 8 9 4 5 6 1 2 3 - 0 ." at bounding box center [277, 221] width 180 height 118
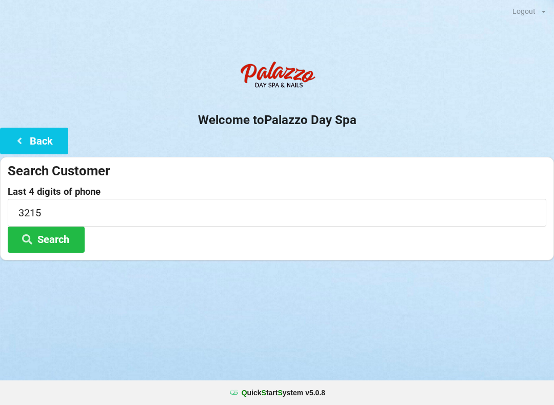
click at [32, 238] on icon at bounding box center [27, 239] width 12 height 9
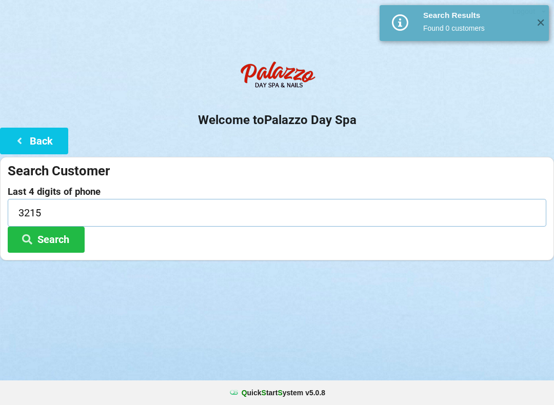
click at [25, 208] on input "3215" at bounding box center [277, 212] width 539 height 27
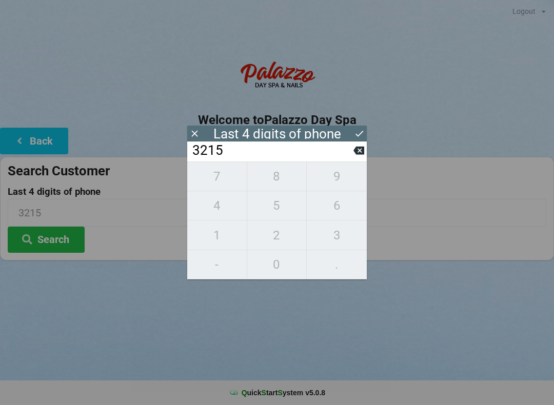
click at [353, 145] on input "3215" at bounding box center [272, 151] width 162 height 16
click at [362, 151] on icon at bounding box center [359, 151] width 11 height 8
click at [354, 154] on icon at bounding box center [359, 150] width 11 height 11
click at [361, 155] on icon at bounding box center [359, 151] width 11 height 8
type input "3___"
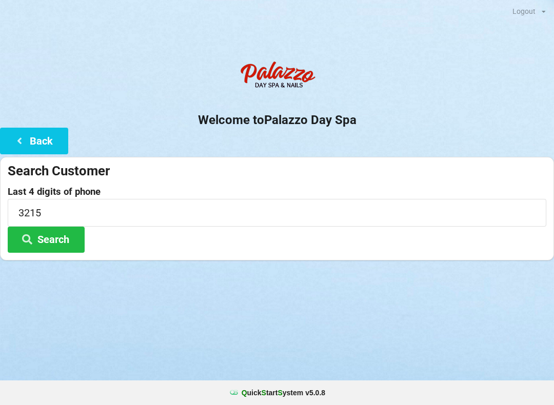
click at [361, 150] on div "Welcome to Palazzo Day Spa Back Search Customer Last 4 digits of phone 3215 Sea…" at bounding box center [277, 158] width 554 height 205
click at [23, 136] on icon at bounding box center [19, 140] width 12 height 9
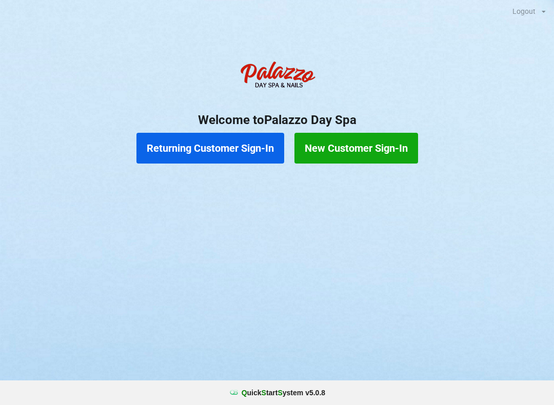
click at [336, 154] on button "New Customer Sign-In" at bounding box center [357, 148] width 124 height 31
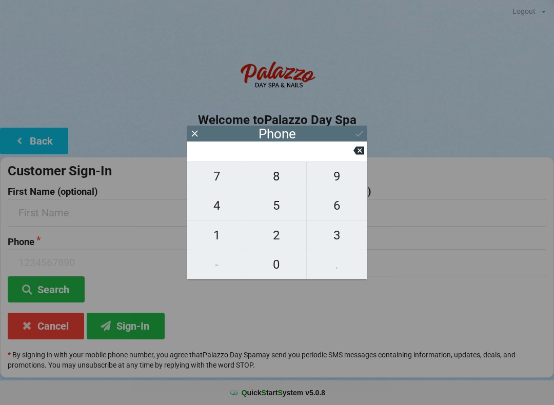
click at [197, 131] on icon at bounding box center [194, 133] width 6 height 6
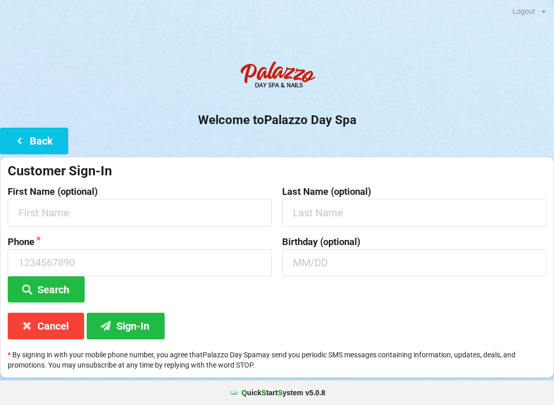
click at [25, 138] on icon at bounding box center [19, 140] width 12 height 9
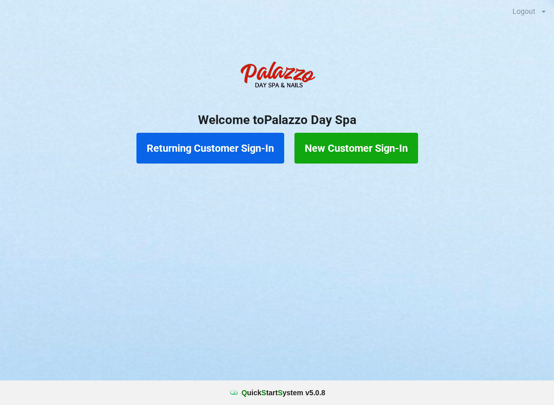
click at [175, 155] on button "Returning Customer Sign-In" at bounding box center [210, 148] width 148 height 31
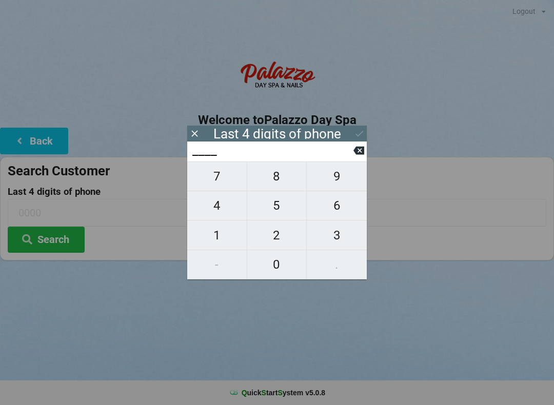
click at [335, 238] on span "3" at bounding box center [337, 236] width 60 height 22
type input "3___"
click at [220, 208] on span "4" at bounding box center [217, 206] width 60 height 22
type input "34__"
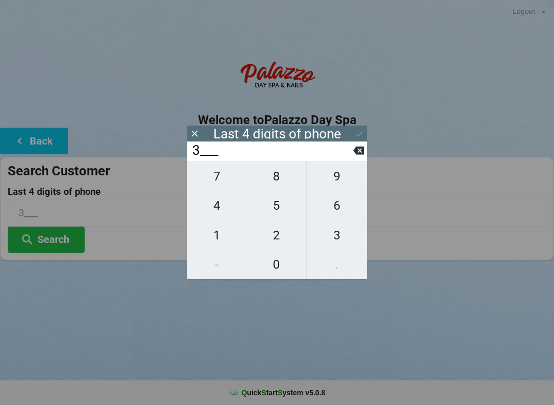
type input "34__"
click at [213, 237] on span "1" at bounding box center [217, 236] width 60 height 22
type input "341_"
click at [212, 174] on span "7" at bounding box center [217, 177] width 60 height 22
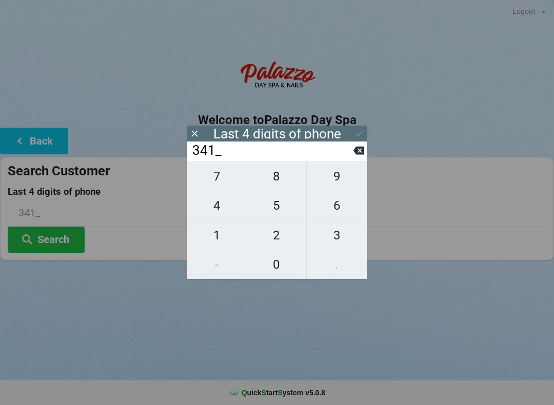
type input "3417"
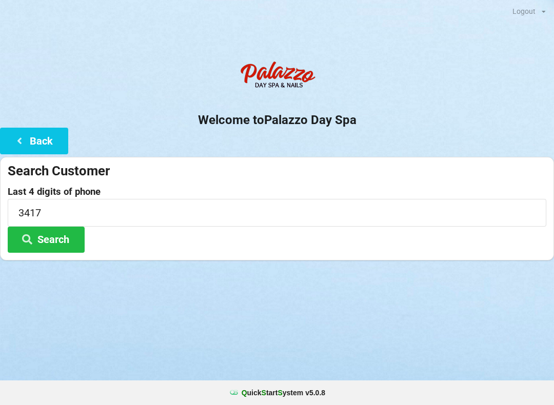
click at [50, 244] on button "Search" at bounding box center [46, 240] width 77 height 26
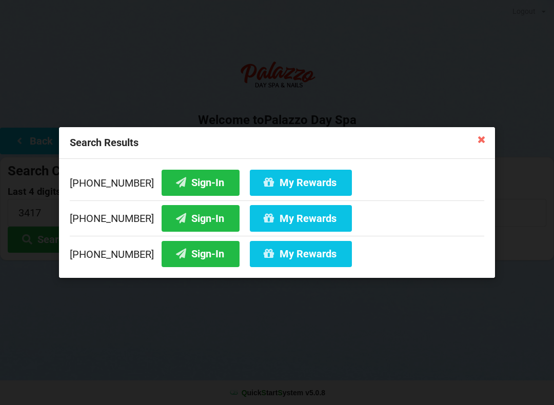
click at [174, 219] on button "Sign-In" at bounding box center [201, 218] width 78 height 26
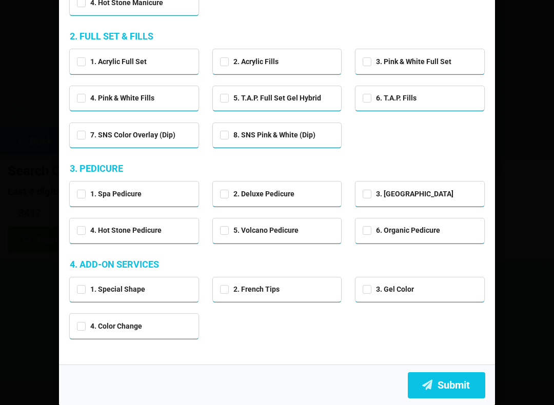
scroll to position [168, 0]
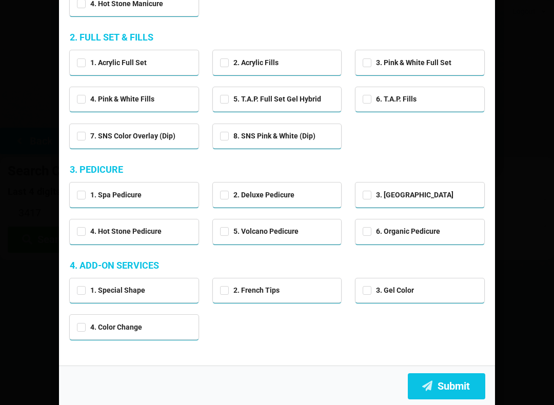
click at [455, 385] on button "Submit" at bounding box center [446, 387] width 77 height 26
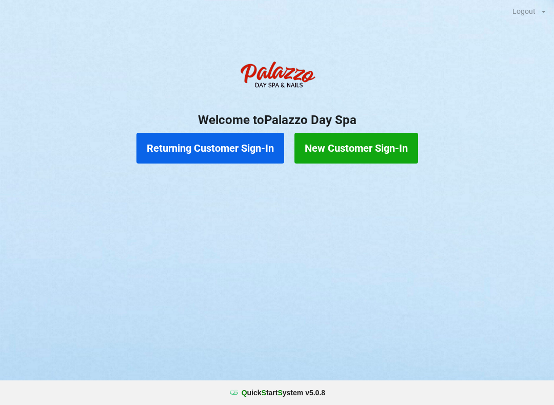
click at [227, 151] on button "Returning Customer Sign-In" at bounding box center [210, 148] width 148 height 31
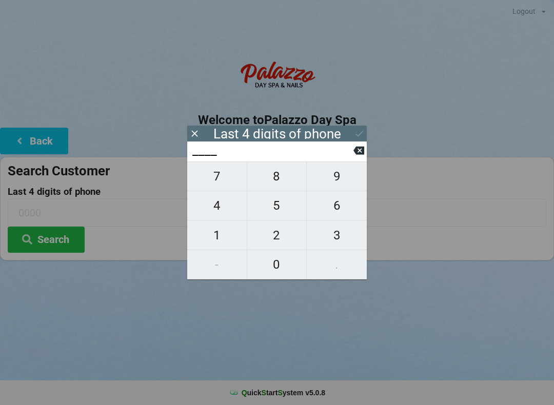
click at [284, 268] on span "0" at bounding box center [277, 265] width 60 height 22
type input "0___"
click at [227, 182] on span "7" at bounding box center [217, 177] width 60 height 22
type input "07__"
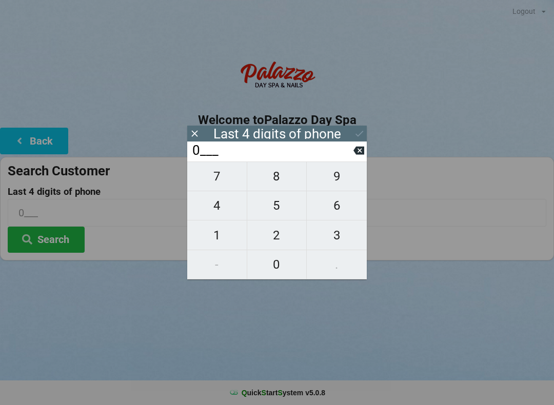
type input "07__"
click at [344, 186] on span "9" at bounding box center [337, 177] width 60 height 22
type input "079_"
click at [275, 241] on span "2" at bounding box center [277, 236] width 60 height 22
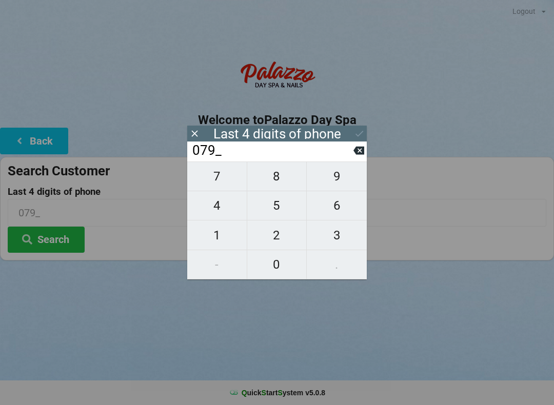
type input "0792"
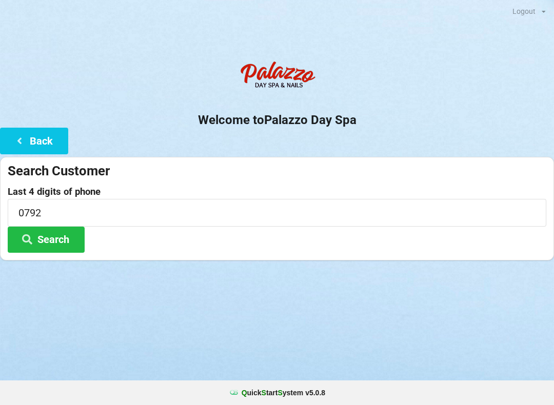
click at [67, 243] on button "Search" at bounding box center [46, 240] width 77 height 26
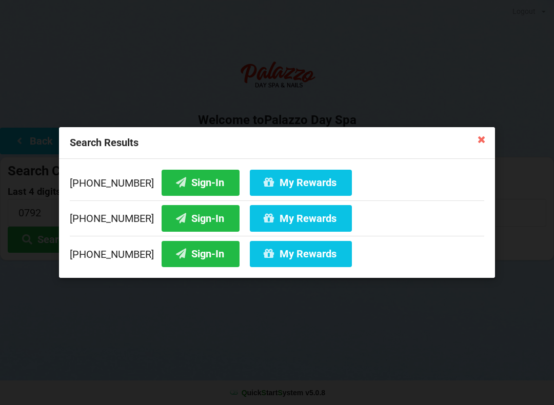
click at [190, 216] on button "Sign-In" at bounding box center [201, 218] width 78 height 26
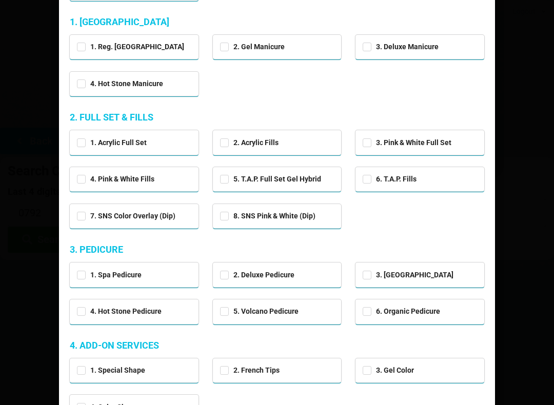
scroll to position [91, 0]
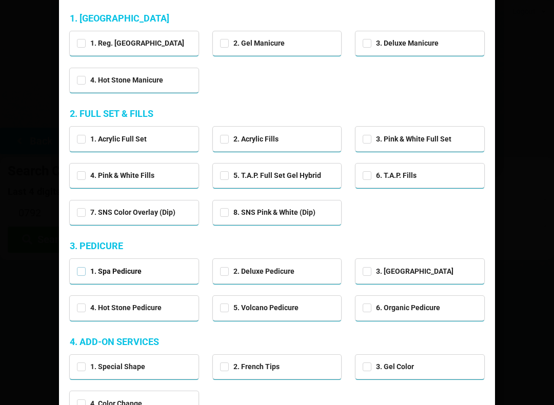
click at [79, 267] on label "1. Spa Pedicure" at bounding box center [109, 271] width 65 height 9
checkbox input "true"
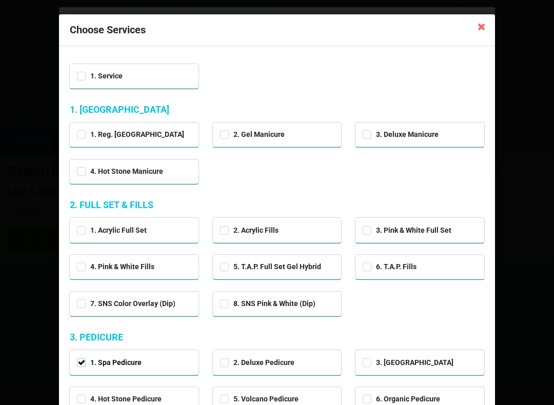
scroll to position [0, 0]
click at [79, 79] on div "1. Service" at bounding box center [134, 75] width 114 height 12
checkbox input "true"
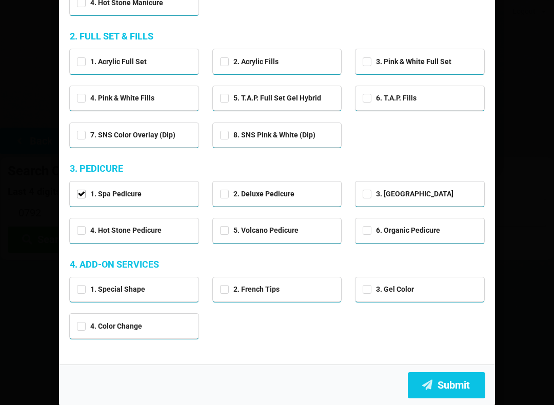
scroll to position [168, 0]
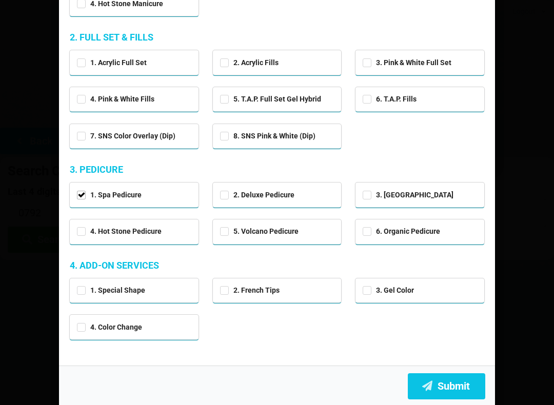
click at [453, 379] on button "Submit" at bounding box center [446, 387] width 77 height 26
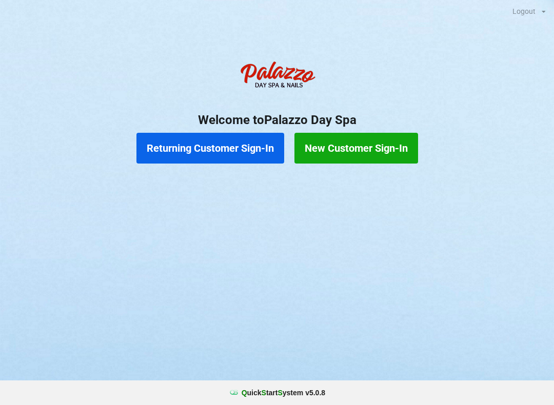
click at [346, 146] on button "New Customer Sign-In" at bounding box center [357, 148] width 124 height 31
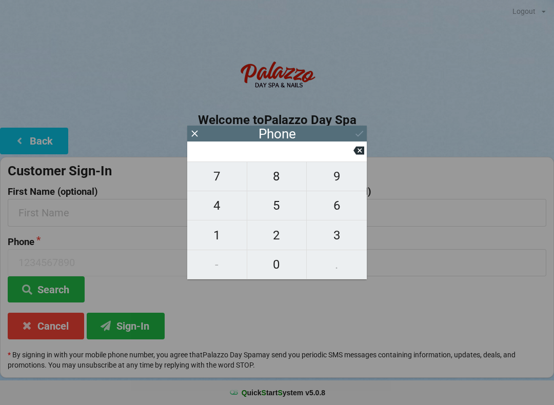
click at [225, 208] on span "4" at bounding box center [217, 206] width 60 height 22
type input "4"
click at [283, 259] on span "0" at bounding box center [277, 265] width 60 height 22
type input "40"
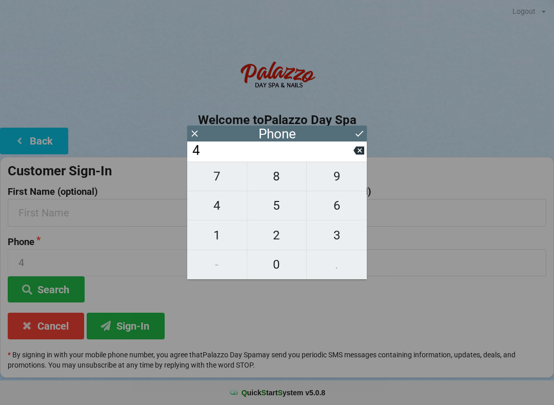
type input "40"
click at [229, 229] on span "1" at bounding box center [217, 236] width 60 height 22
type input "401"
click at [335, 208] on span "6" at bounding box center [337, 206] width 60 height 22
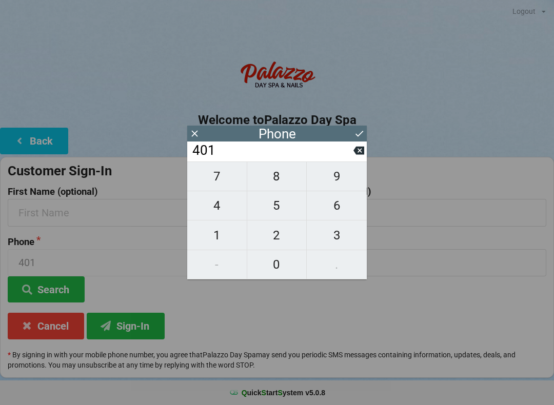
type input "4016"
click at [330, 179] on span "9" at bounding box center [337, 177] width 60 height 22
type input "40169"
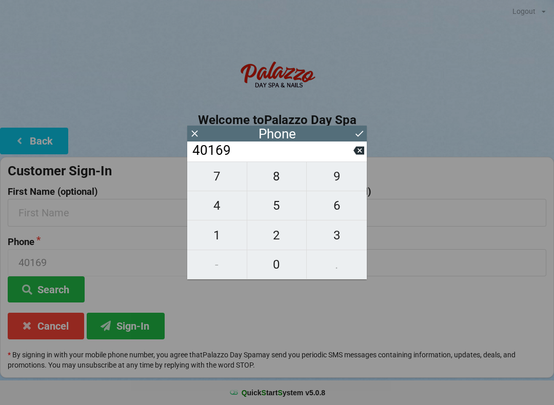
click at [331, 178] on span "9" at bounding box center [337, 177] width 60 height 22
type input "401699"
click at [357, 153] on icon at bounding box center [359, 151] width 11 height 8
click at [353, 152] on input "40169" at bounding box center [272, 151] width 162 height 16
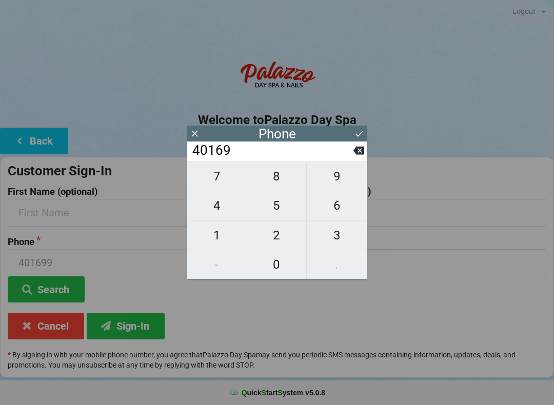
click at [340, 239] on span "3" at bounding box center [337, 236] width 60 height 22
type input "401693"
click at [354, 153] on icon at bounding box center [359, 150] width 11 height 11
click at [350, 155] on input "40169" at bounding box center [272, 151] width 162 height 16
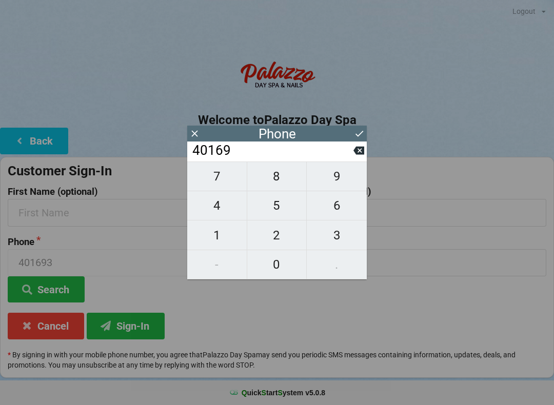
click at [356, 155] on icon at bounding box center [359, 151] width 11 height 8
click at [361, 154] on icon at bounding box center [359, 151] width 11 height 8
click at [355, 156] on icon at bounding box center [359, 150] width 11 height 11
click at [362, 154] on icon at bounding box center [359, 151] width 11 height 8
click at [277, 262] on span "0" at bounding box center [277, 265] width 60 height 22
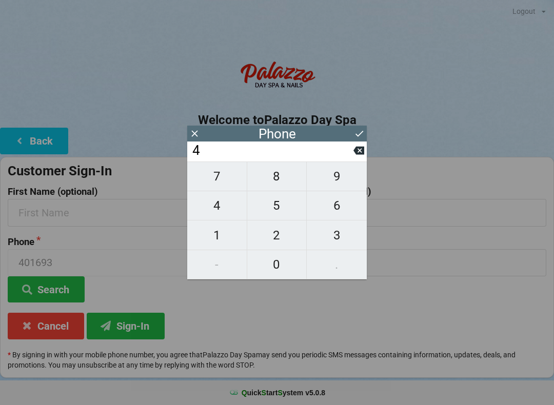
type input "40"
click at [239, 180] on span "7" at bounding box center [217, 177] width 60 height 22
type input "407"
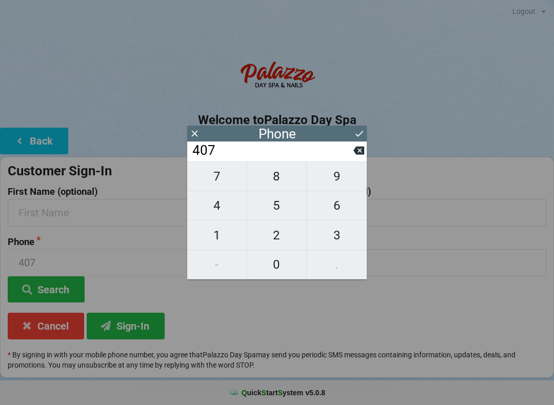
click at [335, 214] on span "6" at bounding box center [337, 206] width 60 height 22
type input "4076"
click at [341, 233] on span "3" at bounding box center [337, 236] width 60 height 22
type input "40763"
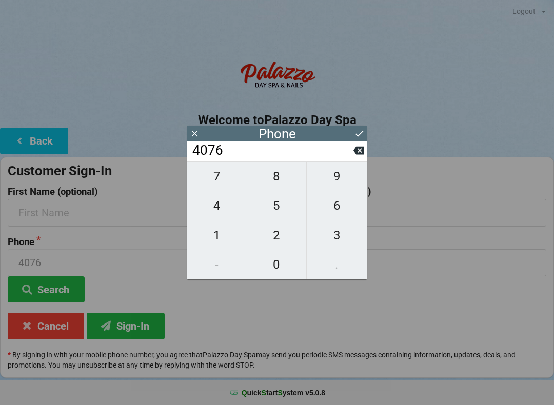
type input "40763"
click at [341, 235] on span "3" at bounding box center [337, 236] width 60 height 22
type input "407633"
click at [285, 231] on span "2" at bounding box center [277, 236] width 60 height 22
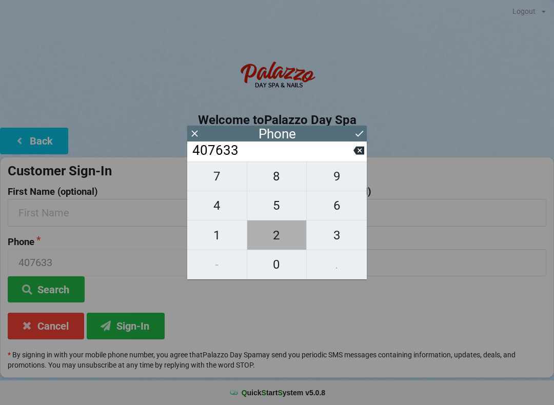
type input "4076332"
click at [288, 232] on span "2" at bounding box center [277, 236] width 60 height 22
type input "40763322"
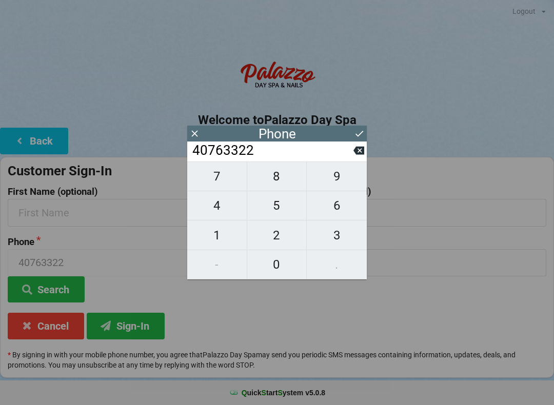
click at [288, 237] on span "2" at bounding box center [277, 236] width 60 height 22
type input "407633222"
click at [289, 265] on span "0" at bounding box center [277, 265] width 60 height 22
click at [355, 135] on icon at bounding box center [359, 133] width 11 height 11
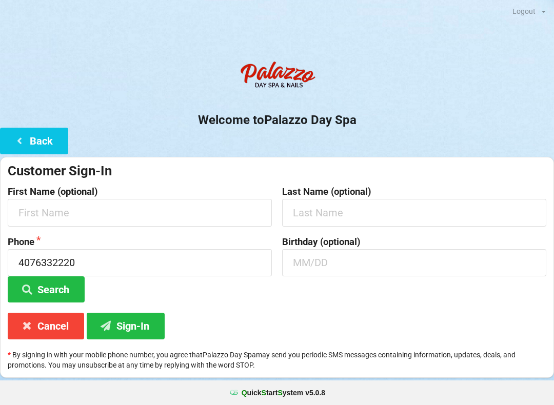
click at [155, 322] on button "Sign-In" at bounding box center [126, 326] width 78 height 26
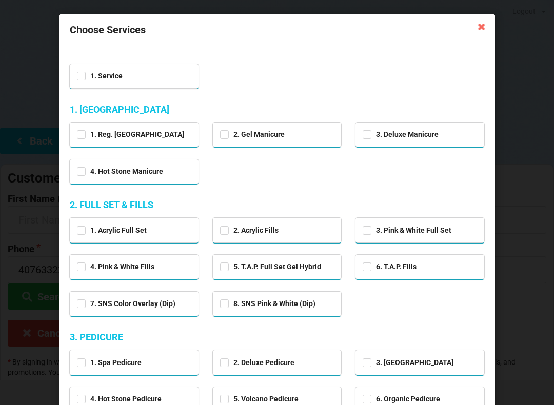
scroll to position [0, 0]
click at [74, 77] on div "1. Service" at bounding box center [134, 76] width 129 height 24
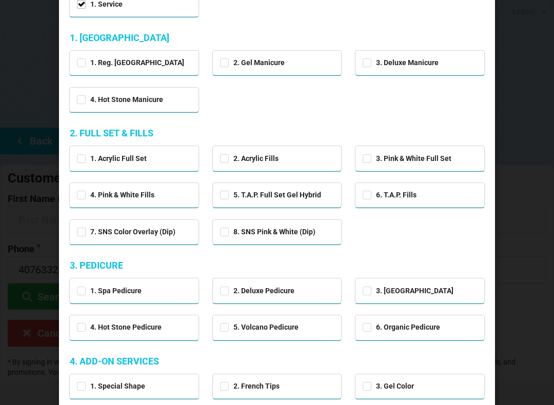
scroll to position [95, 0]
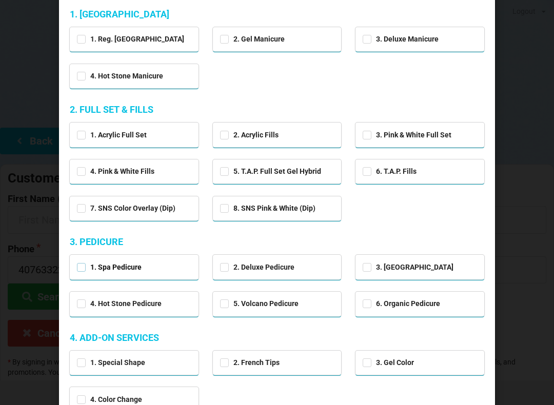
click at [79, 268] on label "1. Spa Pedicure" at bounding box center [109, 267] width 65 height 9
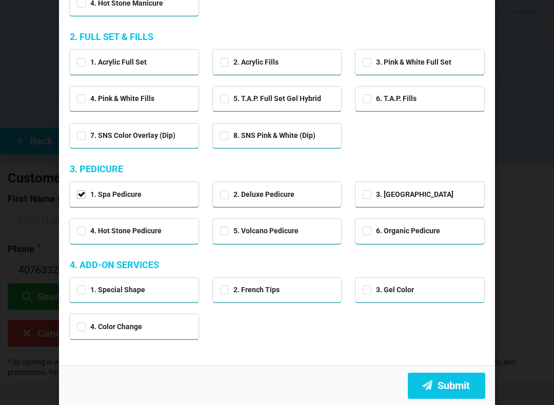
click at [452, 380] on button "Submit" at bounding box center [446, 386] width 77 height 26
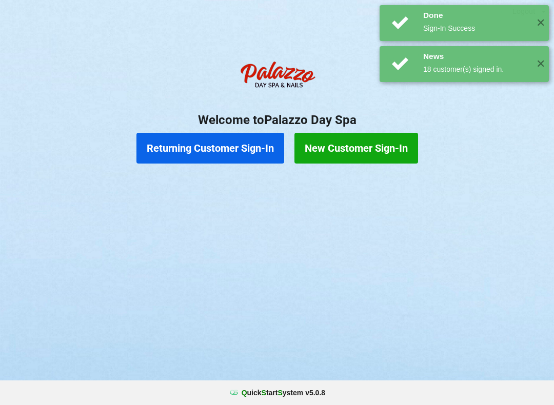
click at [384, 151] on button "New Customer Sign-In" at bounding box center [357, 148] width 124 height 31
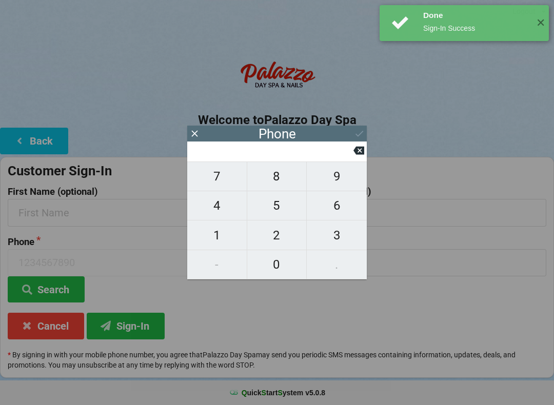
click at [232, 212] on span "4" at bounding box center [217, 206] width 60 height 22
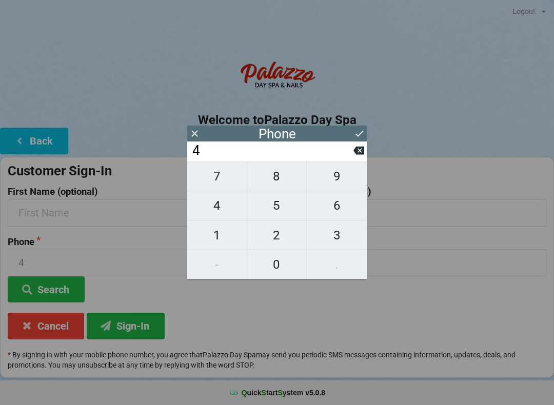
click at [284, 262] on span "0" at bounding box center [277, 265] width 60 height 22
click at [233, 180] on span "7" at bounding box center [217, 177] width 60 height 22
click at [344, 179] on span "9" at bounding box center [337, 177] width 60 height 22
click at [339, 177] on span "9" at bounding box center [337, 177] width 60 height 22
click at [281, 261] on span "0" at bounding box center [277, 265] width 60 height 22
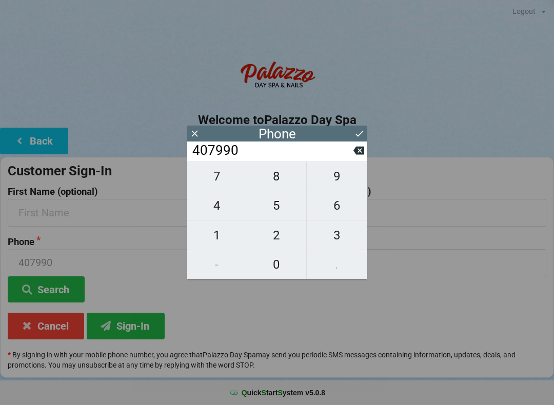
click at [239, 183] on span "7" at bounding box center [217, 177] width 60 height 22
click at [282, 268] on span "0" at bounding box center [277, 265] width 60 height 22
click at [226, 181] on span "7" at bounding box center [217, 177] width 60 height 22
click at [226, 180] on span "7" at bounding box center [217, 177] width 60 height 22
click at [354, 139] on icon at bounding box center [359, 133] width 11 height 11
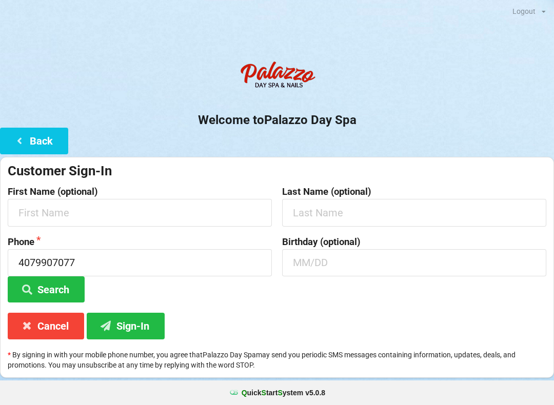
click at [133, 319] on button "Sign-In" at bounding box center [126, 326] width 78 height 26
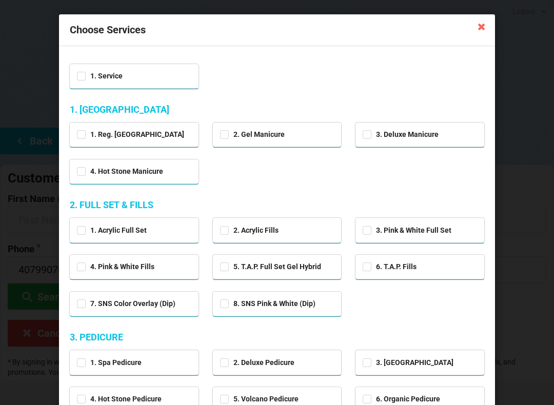
click at [482, 29] on icon at bounding box center [482, 26] width 16 height 16
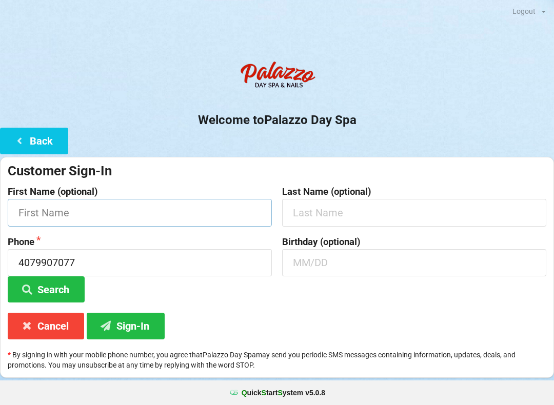
click at [112, 217] on input "text" at bounding box center [140, 212] width 264 height 27
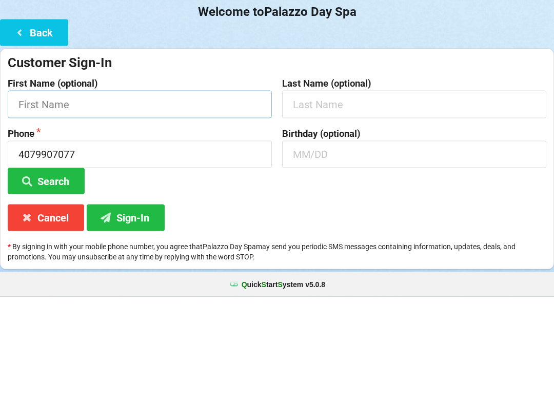
click at [97, 199] on input "text" at bounding box center [140, 212] width 264 height 27
click at [114, 249] on input "4079907077" at bounding box center [140, 262] width 264 height 27
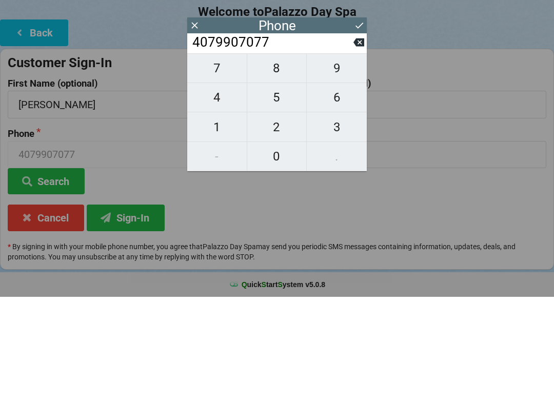
click at [355, 162] on button "9" at bounding box center [337, 177] width 60 height 30
click at [356, 166] on span "9" at bounding box center [337, 177] width 60 height 22
click at [349, 166] on span "9" at bounding box center [337, 177] width 60 height 22
click at [360, 162] on button "9" at bounding box center [337, 177] width 60 height 30
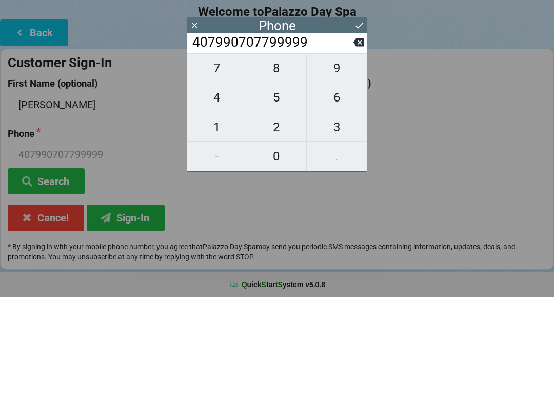
click at [354, 162] on button "9" at bounding box center [337, 177] width 60 height 30
click at [193, 143] on input "4079907077999999" at bounding box center [272, 151] width 162 height 16
click at [352, 148] on input "4079907077999999" at bounding box center [272, 151] width 162 height 16
click at [354, 146] on button at bounding box center [359, 151] width 11 height 14
click at [359, 162] on button "9" at bounding box center [337, 177] width 60 height 30
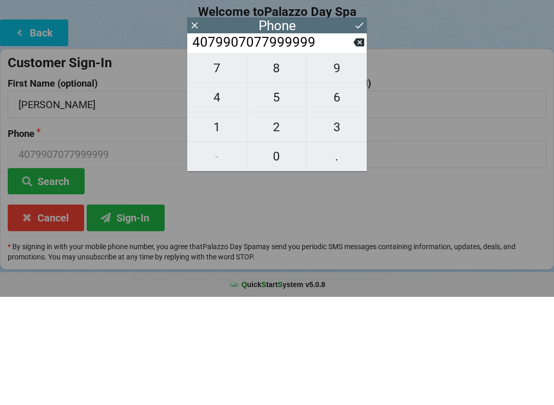
click at [357, 162] on button "9" at bounding box center [337, 177] width 60 height 30
click at [362, 166] on span "9" at bounding box center [337, 177] width 60 height 22
click at [361, 166] on span "9" at bounding box center [337, 177] width 60 height 22
click at [351, 151] on input "4079907077999999999" at bounding box center [272, 151] width 162 height 16
click at [350, 150] on input "4079907077999999999" at bounding box center [272, 151] width 162 height 16
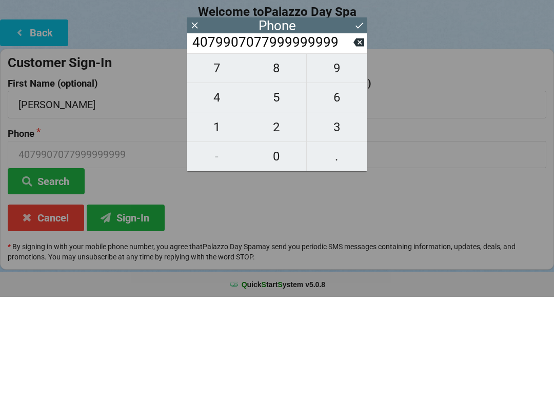
click at [348, 150] on input "4079907077999999999" at bounding box center [272, 151] width 162 height 16
click at [353, 162] on button "9" at bounding box center [337, 177] width 60 height 30
click at [350, 162] on button "9" at bounding box center [337, 177] width 60 height 30
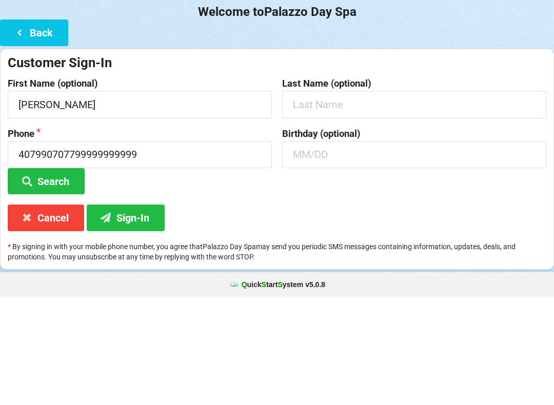
click at [18, 136] on icon at bounding box center [19, 140] width 12 height 9
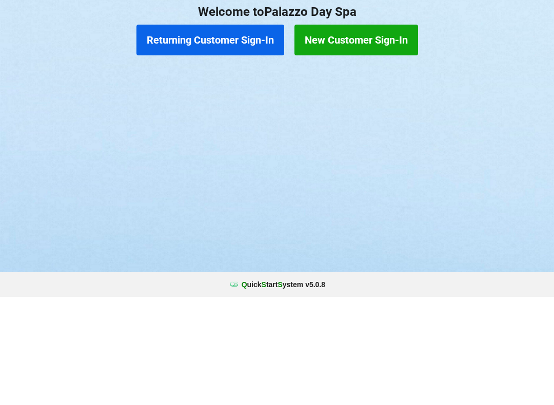
click at [185, 134] on button "Returning Customer Sign-In" at bounding box center [210, 148] width 148 height 31
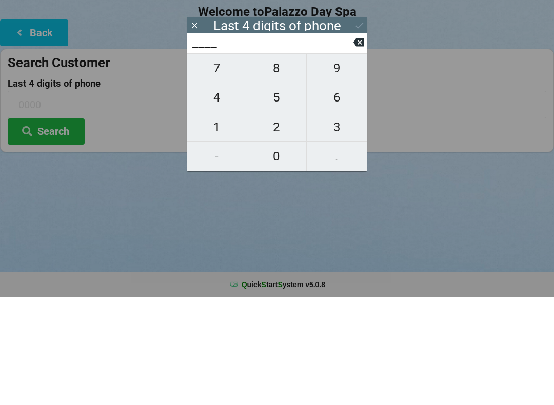
click at [220, 166] on span "7" at bounding box center [217, 177] width 60 height 22
click at [282, 228] on span "2" at bounding box center [277, 236] width 60 height 22
click at [342, 170] on span "9" at bounding box center [337, 177] width 60 height 22
click at [265, 166] on span "8" at bounding box center [277, 177] width 60 height 22
click at [45, 227] on button "Search" at bounding box center [46, 240] width 77 height 26
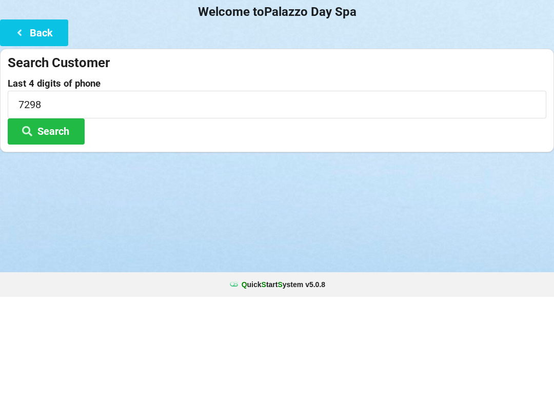
click at [25, 232] on button "Search" at bounding box center [46, 240] width 77 height 26
click at [19, 136] on icon at bounding box center [19, 140] width 12 height 9
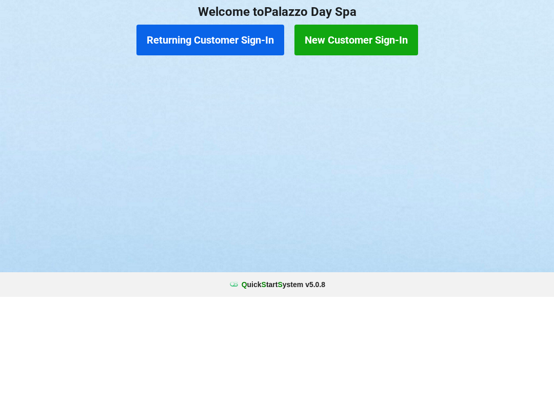
click at [363, 134] on button "New Customer Sign-In" at bounding box center [357, 148] width 124 height 31
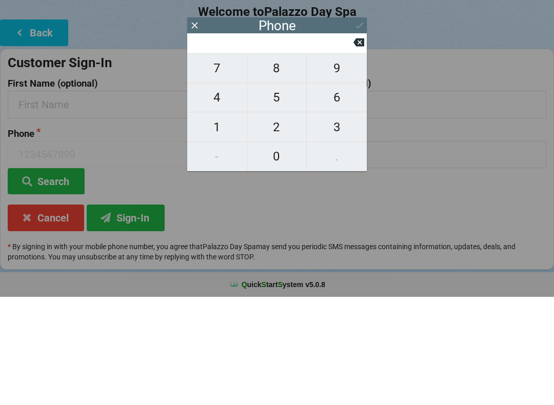
click at [331, 225] on span "3" at bounding box center [337, 236] width 60 height 22
click at [222, 197] on span "4" at bounding box center [217, 206] width 60 height 22
click at [214, 225] on span "1" at bounding box center [217, 236] width 60 height 22
click at [265, 225] on span "2" at bounding box center [277, 236] width 60 height 22
click at [358, 127] on button at bounding box center [359, 134] width 11 height 14
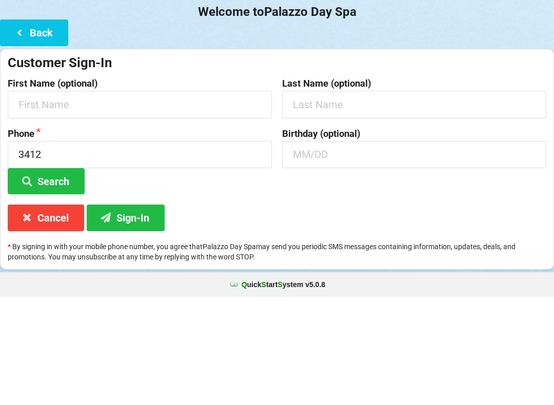
click at [42, 128] on button "Back" at bounding box center [34, 141] width 68 height 26
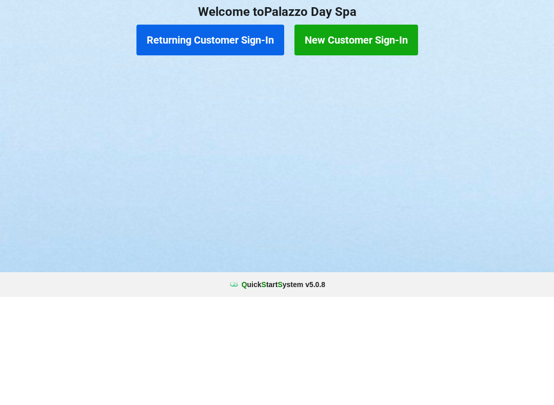
click at [225, 133] on button "Returning Customer Sign-In" at bounding box center [210, 148] width 148 height 31
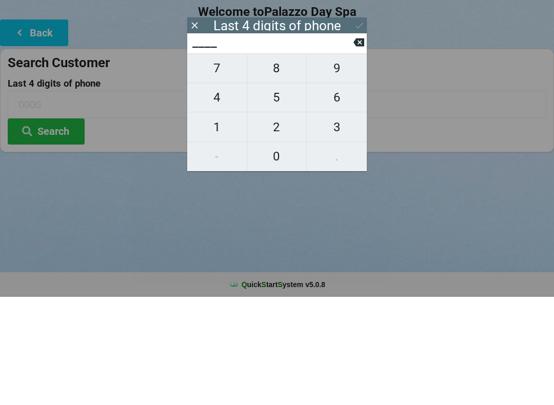
click at [340, 225] on span "3" at bounding box center [337, 236] width 60 height 22
click at [226, 195] on span "4" at bounding box center [217, 206] width 60 height 22
click at [214, 225] on span "1" at bounding box center [217, 236] width 60 height 22
click at [270, 225] on span "2" at bounding box center [277, 236] width 60 height 22
click at [360, 128] on icon at bounding box center [359, 133] width 11 height 11
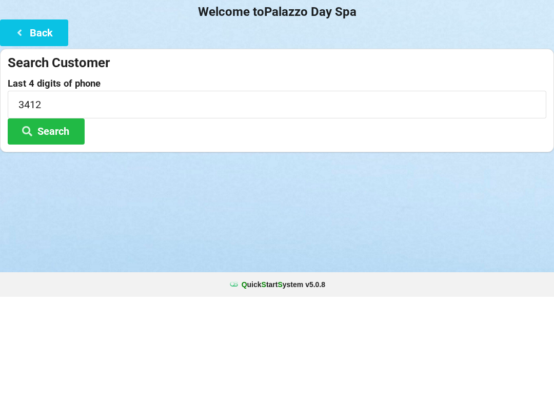
click at [64, 227] on button "Search" at bounding box center [46, 240] width 77 height 26
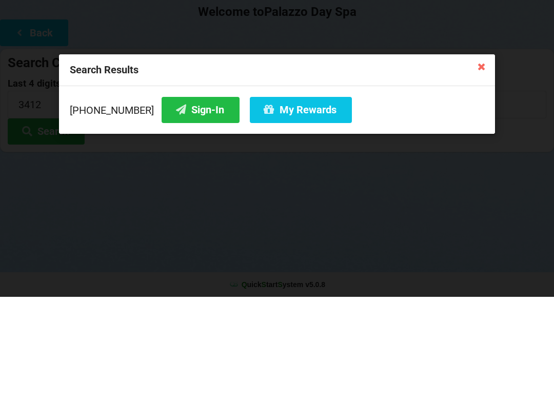
click at [183, 205] on button "Sign-In" at bounding box center [201, 218] width 78 height 26
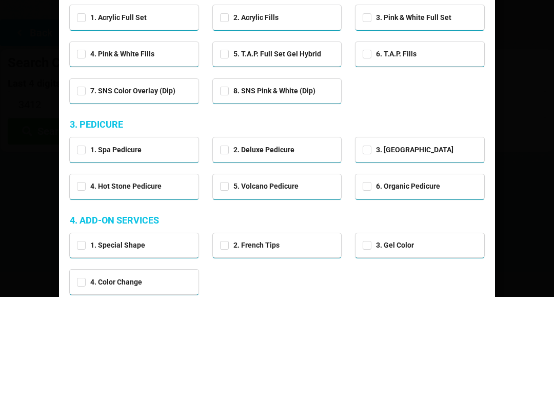
scroll to position [110, 0]
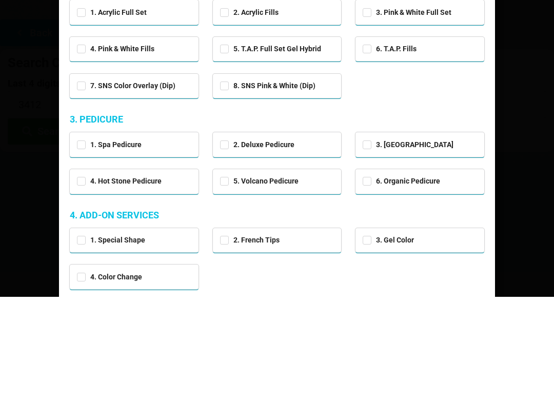
click at [397, 286] on div "6. Organic Pedicure" at bounding box center [420, 290] width 129 height 24
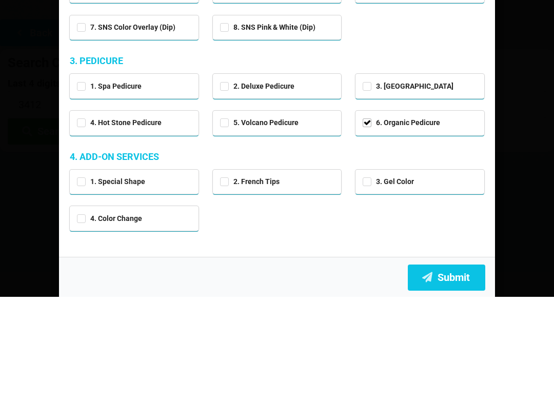
scroll to position [168, 0]
click at [444, 383] on button "Submit" at bounding box center [446, 387] width 77 height 26
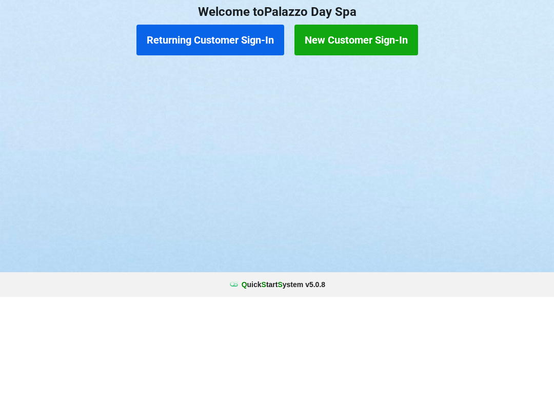
click at [194, 139] on button "Returning Customer Sign-In" at bounding box center [210, 148] width 148 height 31
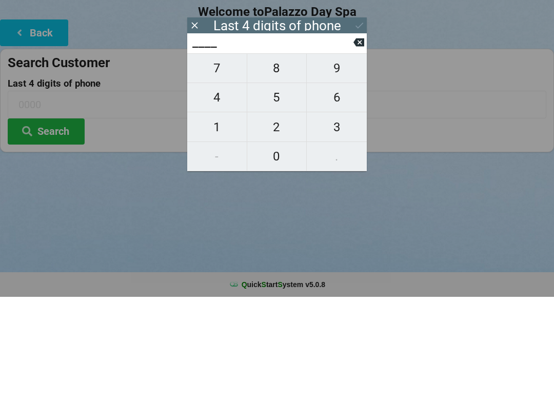
click at [214, 199] on span "4" at bounding box center [217, 206] width 60 height 22
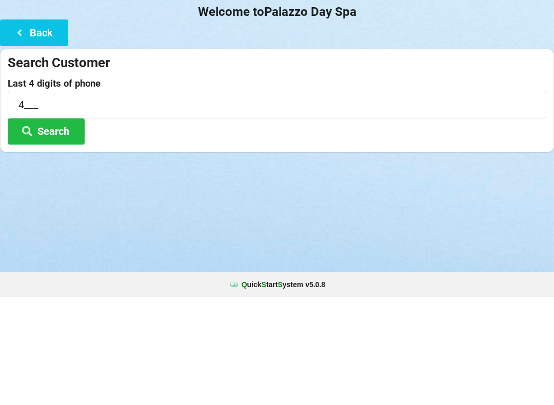
click at [367, 142] on div "Welcome to Palazzo Day Spa Back Search Customer Last 4 digits of phone 4___ Sea…" at bounding box center [277, 158] width 554 height 205
click at [60, 227] on button "Search" at bounding box center [46, 240] width 77 height 26
click at [54, 199] on input "4___" at bounding box center [277, 212] width 539 height 27
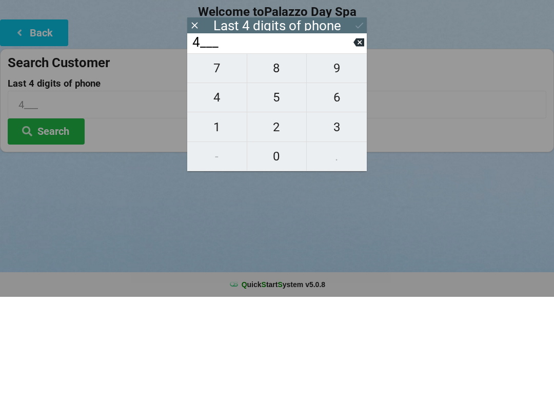
click at [362, 147] on icon at bounding box center [359, 151] width 11 height 8
click at [281, 197] on span "5" at bounding box center [277, 206] width 60 height 22
click at [271, 254] on span "0" at bounding box center [277, 265] width 60 height 22
click at [280, 167] on span "8" at bounding box center [277, 177] width 60 height 22
click at [339, 225] on span "3" at bounding box center [337, 236] width 60 height 22
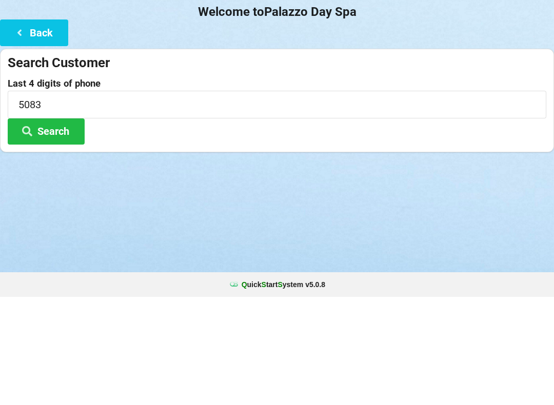
click at [373, 304] on div "Logout Logout Sign-In Welcome to Palazzo Day Spa Back Search Customer Last 4 di…" at bounding box center [277, 202] width 554 height 405
click at [55, 227] on button "Search" at bounding box center [46, 240] width 77 height 26
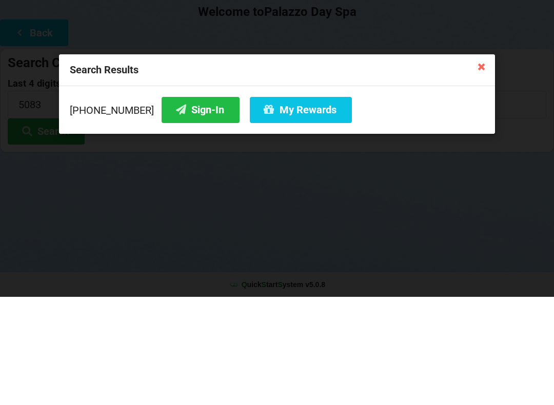
click at [271, 207] on button "My Rewards" at bounding box center [301, 218] width 102 height 26
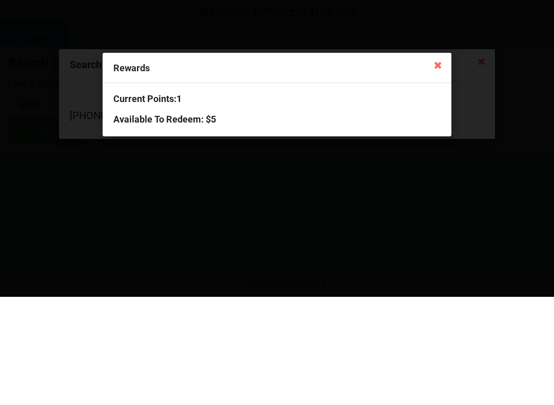
click at [233, 270] on div "Rewards Current Points: 1 Available To Redeem : $5" at bounding box center [277, 202] width 554 height 405
click at [191, 222] on h3 "Available To Redeem : $5" at bounding box center [276, 228] width 327 height 12
click at [149, 201] on h3 "Current Points: 1" at bounding box center [276, 207] width 327 height 12
click at [438, 165] on icon at bounding box center [438, 173] width 16 height 16
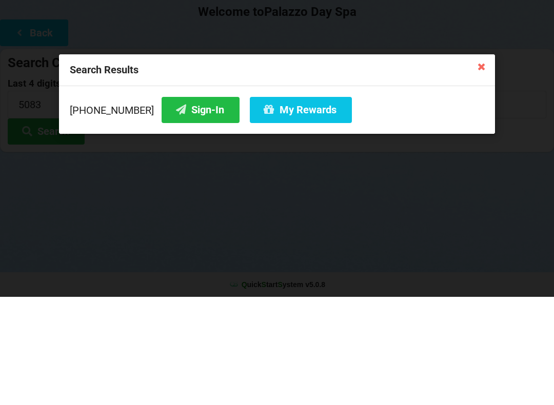
click at [183, 210] on button "Sign-In" at bounding box center [201, 218] width 78 height 26
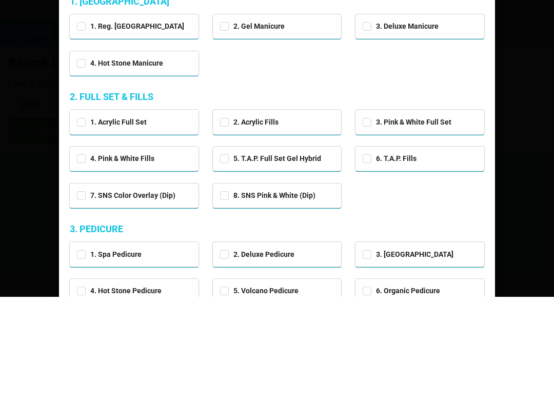
click at [488, 18] on icon at bounding box center [482, 26] width 16 height 16
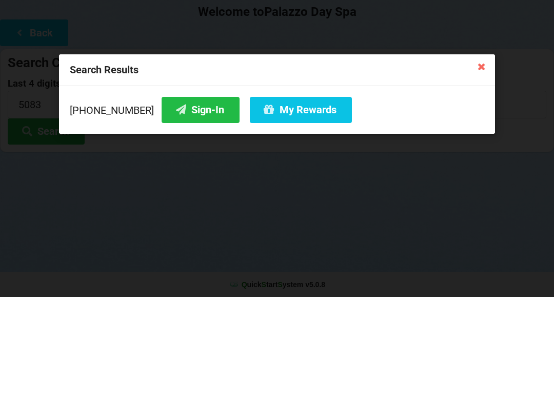
click at [185, 205] on button "Sign-In" at bounding box center [201, 218] width 78 height 26
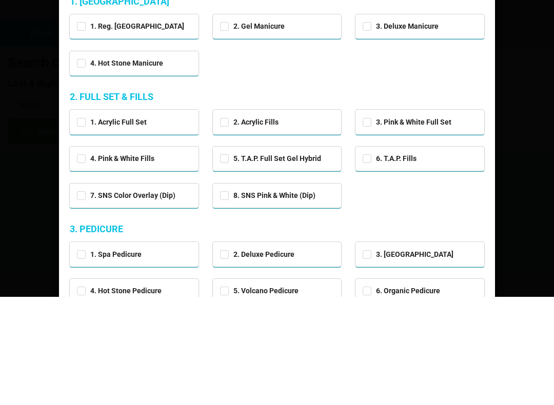
scroll to position [0, 0]
click at [482, 19] on icon at bounding box center [482, 26] width 16 height 16
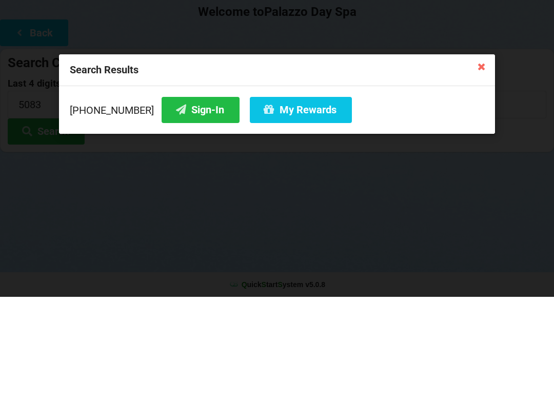
click at [192, 217] on button "Sign-In" at bounding box center [201, 218] width 78 height 26
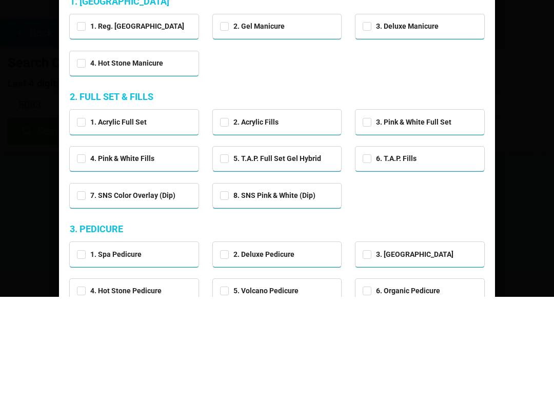
click at [522, 363] on div "Choose Services 1. Service 1. MANICURE 1. Reg. Manicure 2. Gel Manicure 3. Delu…" at bounding box center [277, 202] width 554 height 405
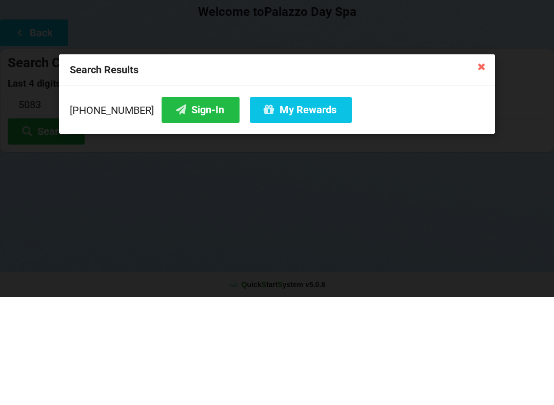
click at [189, 205] on button "Sign-In" at bounding box center [201, 218] width 78 height 26
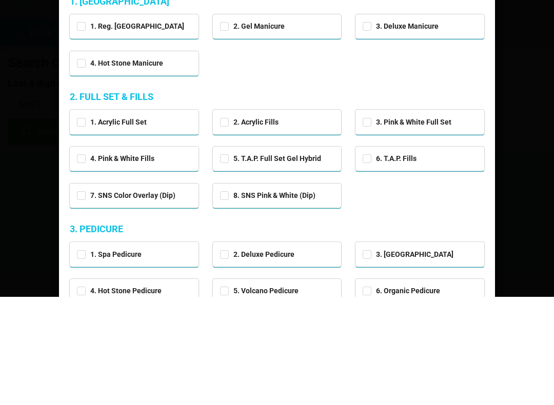
click at [525, 179] on div "Choose Services 1. Service 1. MANICURE 1. Reg. Manicure 2. Gel Manicure 3. Delu…" at bounding box center [277, 202] width 554 height 405
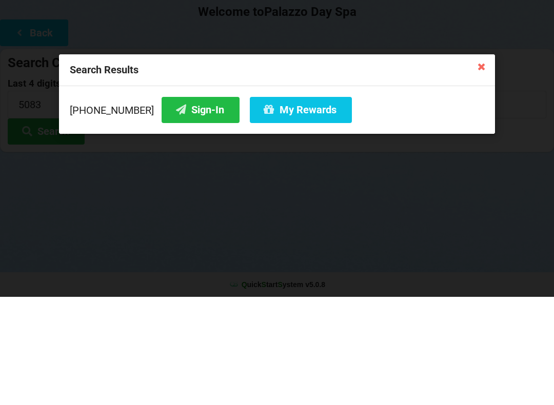
click at [478, 166] on icon at bounding box center [482, 174] width 16 height 16
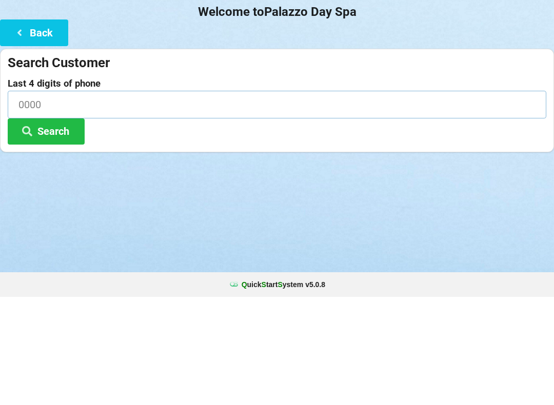
click at [103, 199] on input at bounding box center [277, 212] width 539 height 27
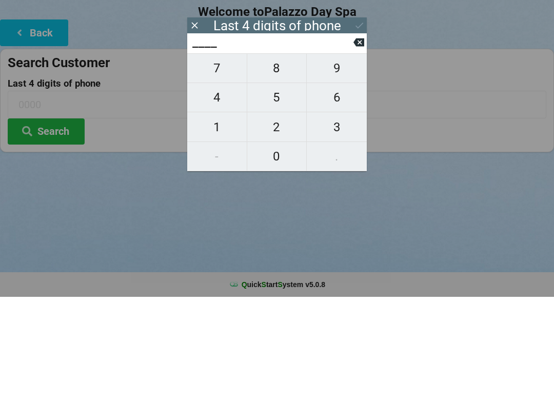
click at [216, 195] on span "4" at bounding box center [217, 206] width 60 height 22
click at [271, 195] on span "5" at bounding box center [277, 206] width 60 height 22
click at [272, 254] on span "0" at bounding box center [277, 265] width 60 height 22
click at [339, 168] on span "9" at bounding box center [337, 177] width 60 height 22
click at [61, 227] on button "Search" at bounding box center [46, 240] width 77 height 26
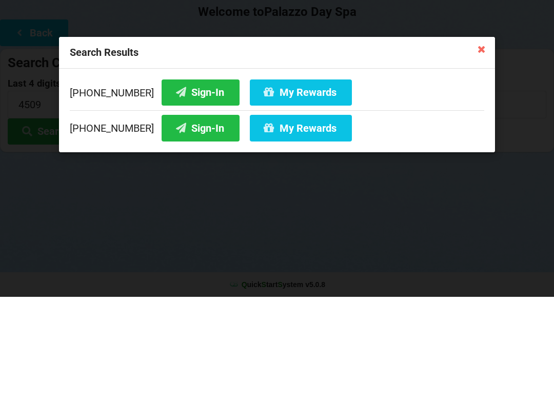
click at [198, 223] on button "Sign-In" at bounding box center [201, 236] width 78 height 26
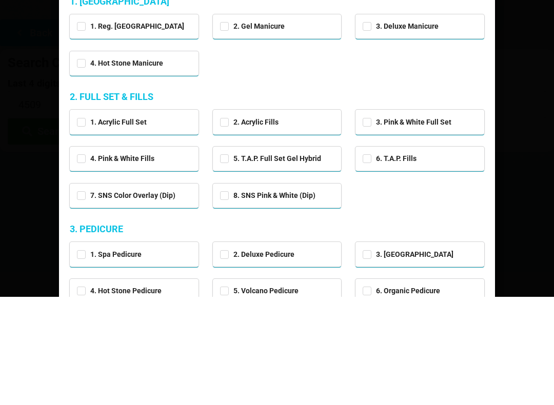
click at [79, 130] on label "1. Reg. [GEOGRAPHIC_DATA]" at bounding box center [130, 134] width 107 height 9
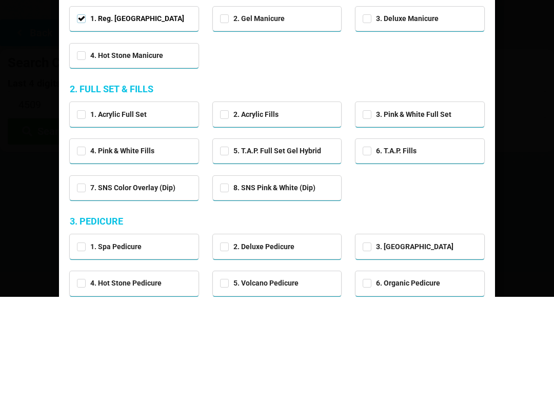
scroll to position [9, 0]
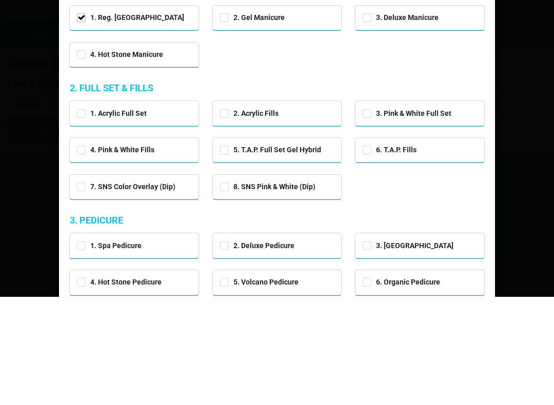
click at [487, 21] on div "Choose Services" at bounding box center [277, 22] width 436 height 32
click at [480, 9] on icon at bounding box center [482, 17] width 16 height 16
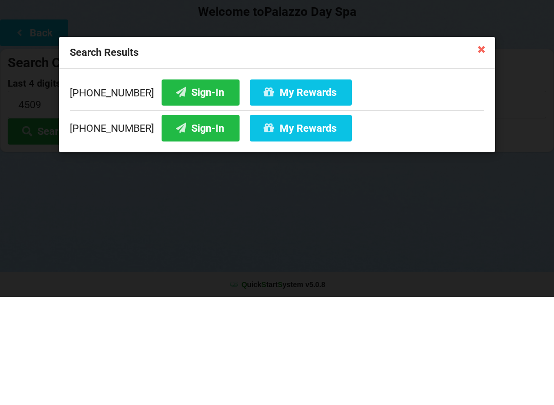
click at [197, 243] on div "[PHONE_NUMBER] Sign-In My Rewards [PHONE_NUMBER] Sign-In My Rewards" at bounding box center [277, 219] width 436 height 84
click at [96, 258] on div "Search Results [PHONE_NUMBER] Sign-In My Rewards [PHONE_NUMBER] Sign-In My Rewa…" at bounding box center [277, 202] width 554 height 405
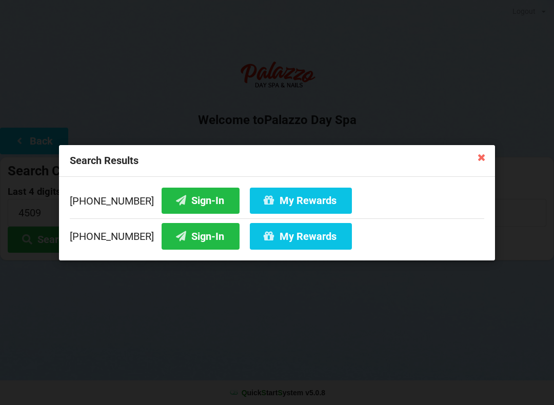
click at [175, 239] on icon at bounding box center [181, 235] width 12 height 9
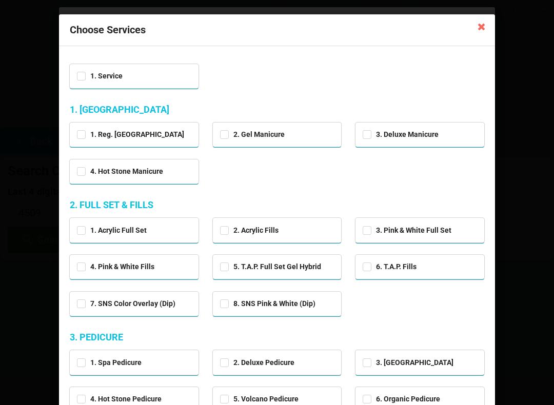
click at [480, 23] on icon at bounding box center [482, 26] width 16 height 16
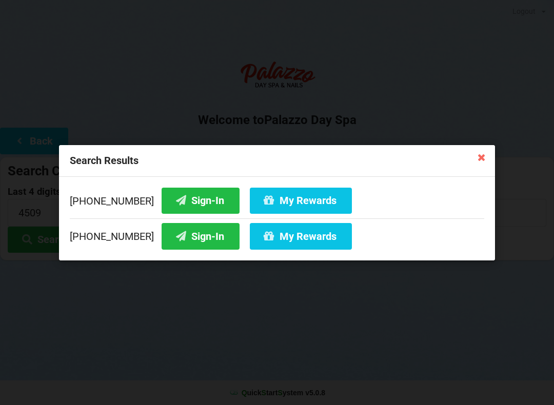
click at [181, 235] on button "Sign-In" at bounding box center [201, 236] width 78 height 26
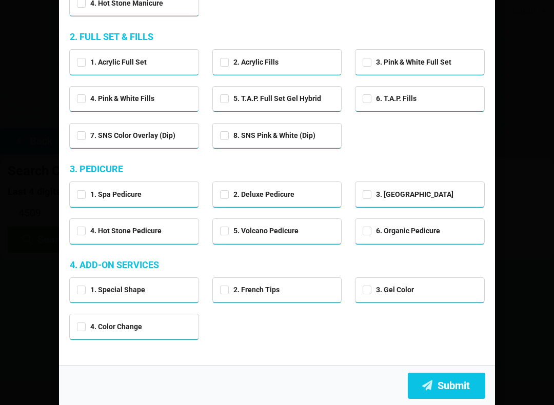
scroll to position [168, 0]
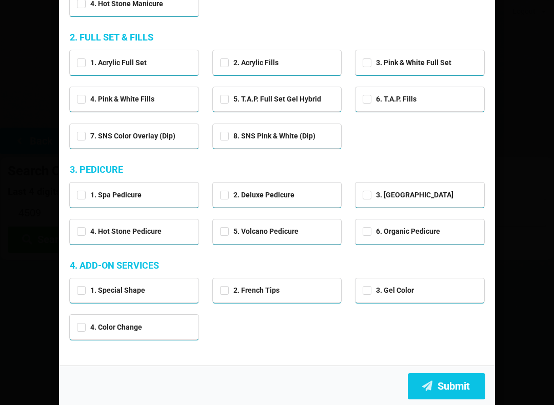
click at [450, 389] on button "Submit" at bounding box center [446, 387] width 77 height 26
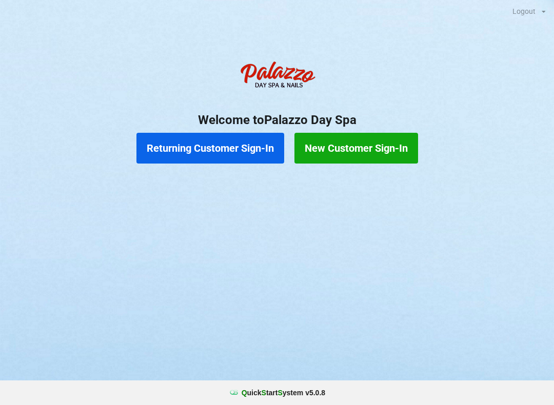
click at [213, 146] on button "Returning Customer Sign-In" at bounding box center [210, 148] width 148 height 31
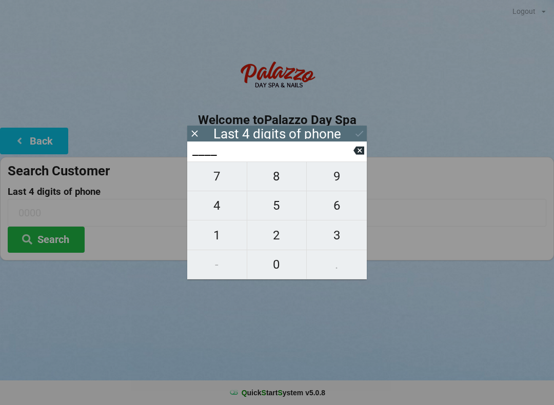
click at [223, 204] on span "4" at bounding box center [217, 206] width 60 height 22
click at [288, 267] on span "0" at bounding box center [277, 265] width 60 height 22
click at [222, 178] on span "7" at bounding box center [217, 177] width 60 height 22
click at [340, 179] on span "9" at bounding box center [337, 177] width 60 height 22
click at [222, 211] on div "7 8 9 4 5 6 1 2 3 - 0 ." at bounding box center [277, 221] width 180 height 118
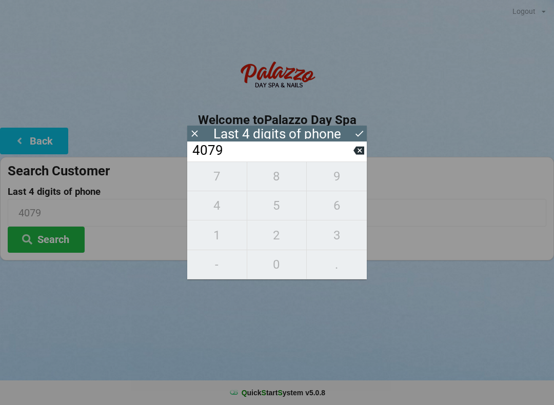
click at [225, 173] on div "7 8 9 4 5 6 1 2 3 - 0 ." at bounding box center [277, 221] width 180 height 118
click at [363, 148] on button at bounding box center [359, 151] width 11 height 14
click at [361, 155] on icon at bounding box center [359, 151] width 11 height 8
click at [355, 156] on icon at bounding box center [359, 150] width 11 height 11
click at [352, 159] on input "4___" at bounding box center [272, 151] width 162 height 16
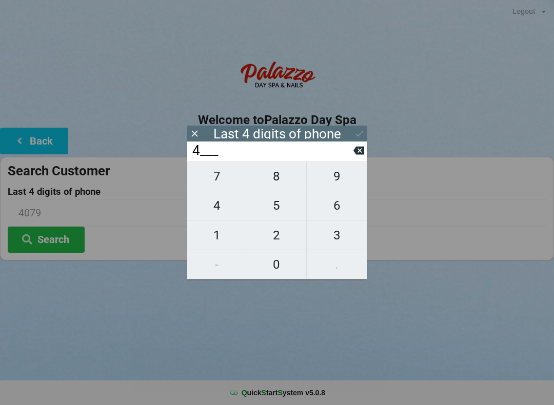
click at [284, 272] on span "0" at bounding box center [277, 265] width 60 height 22
click at [337, 211] on span "6" at bounding box center [337, 206] width 60 height 22
click at [355, 158] on button at bounding box center [359, 151] width 11 height 14
click at [355, 155] on icon at bounding box center [359, 151] width 11 height 8
click at [353, 155] on input "4___" at bounding box center [272, 151] width 162 height 16
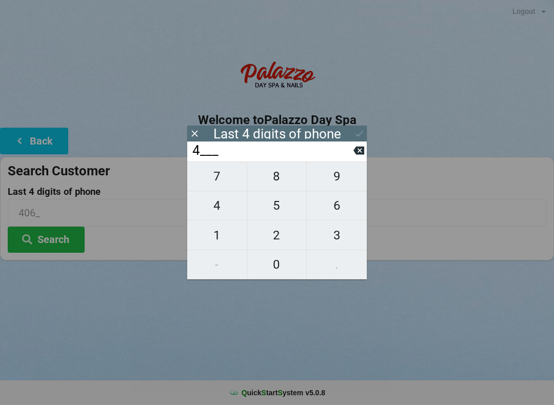
click at [282, 267] on span "0" at bounding box center [277, 265] width 60 height 22
click at [350, 159] on input "40__" at bounding box center [272, 151] width 162 height 16
click at [353, 159] on input "40__" at bounding box center [272, 151] width 162 height 16
click at [352, 157] on input "40__" at bounding box center [272, 151] width 162 height 16
click at [352, 159] on input "40__" at bounding box center [272, 151] width 162 height 16
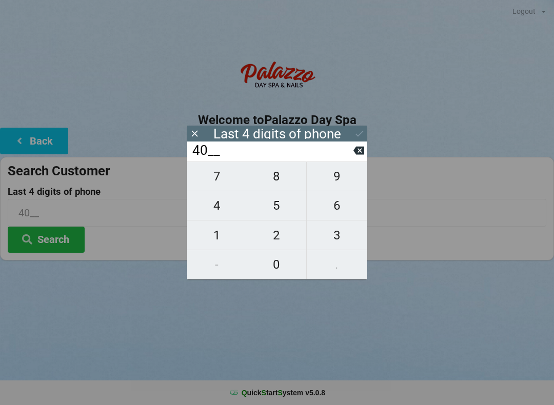
click at [354, 158] on button at bounding box center [359, 151] width 11 height 14
click at [352, 159] on input "4___" at bounding box center [272, 151] width 162 height 16
click at [361, 155] on icon at bounding box center [359, 151] width 11 height 8
click at [286, 267] on span "0" at bounding box center [277, 265] width 60 height 22
click at [341, 208] on span "6" at bounding box center [337, 206] width 60 height 22
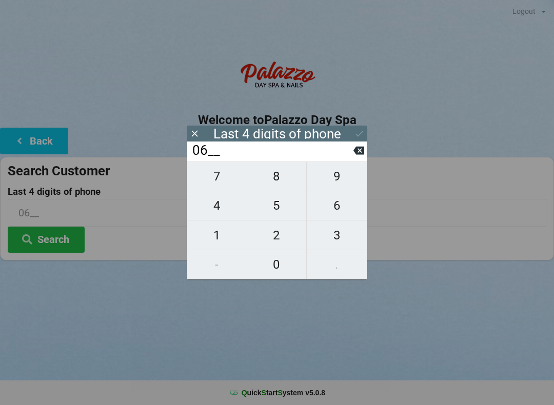
click at [341, 207] on span "6" at bounding box center [337, 206] width 60 height 22
click at [342, 182] on span "9" at bounding box center [337, 177] width 60 height 22
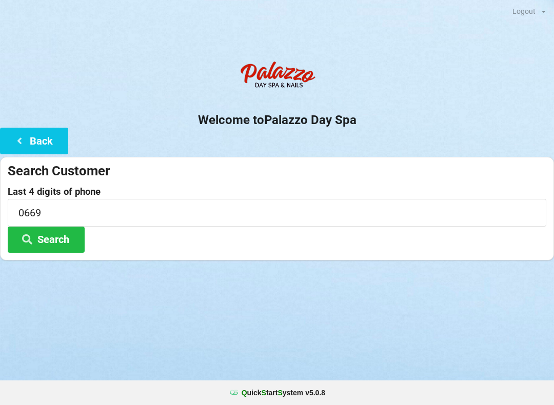
click at [434, 97] on div at bounding box center [277, 78] width 554 height 44
click at [62, 235] on button "Search" at bounding box center [46, 240] width 77 height 26
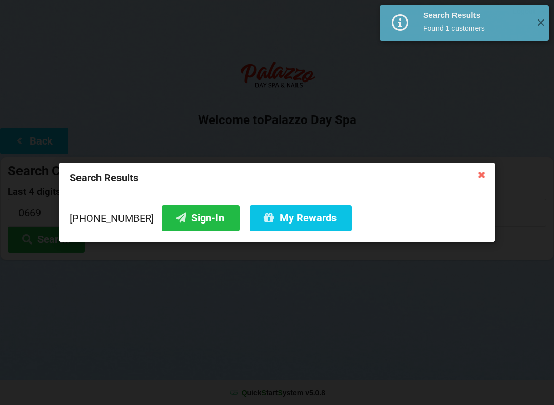
click at [183, 212] on button "Sign-In" at bounding box center [201, 218] width 78 height 26
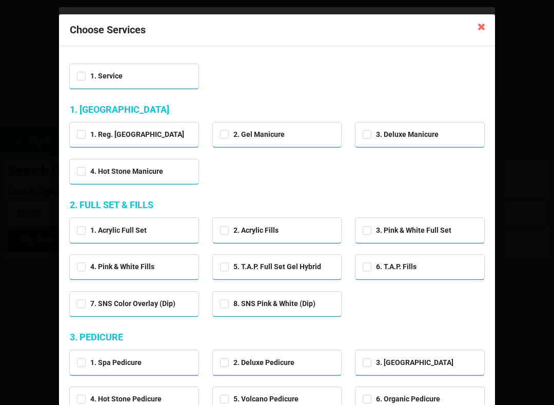
click at [483, 25] on icon at bounding box center [482, 26] width 16 height 16
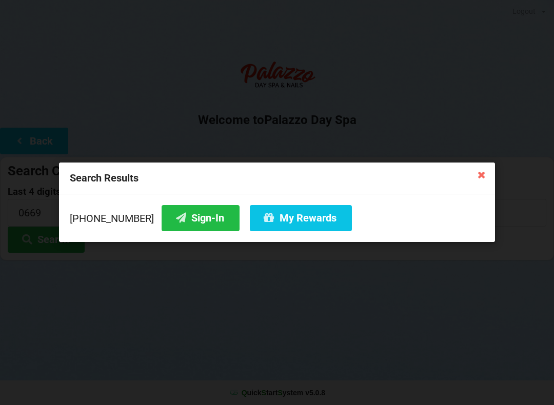
click at [184, 211] on button "Sign-In" at bounding box center [201, 218] width 78 height 26
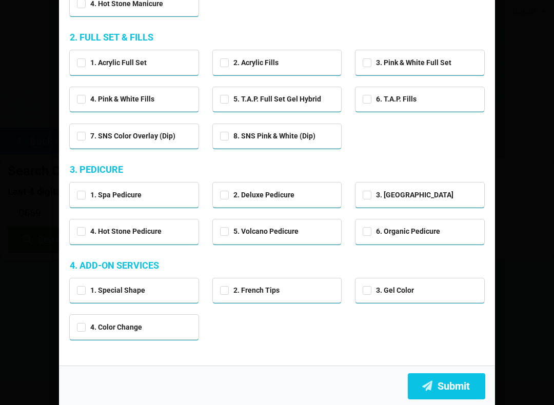
click at [443, 388] on button "Submit" at bounding box center [446, 387] width 77 height 26
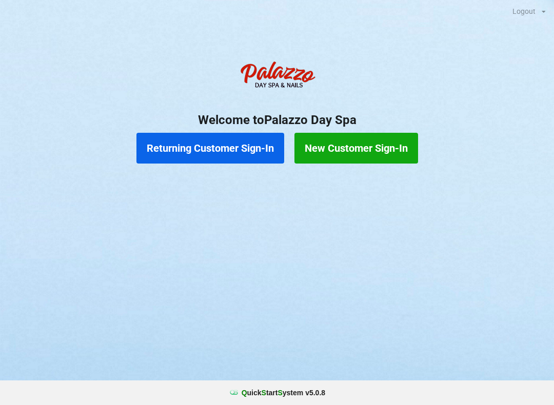
click at [238, 142] on button "Returning Customer Sign-In" at bounding box center [210, 148] width 148 height 31
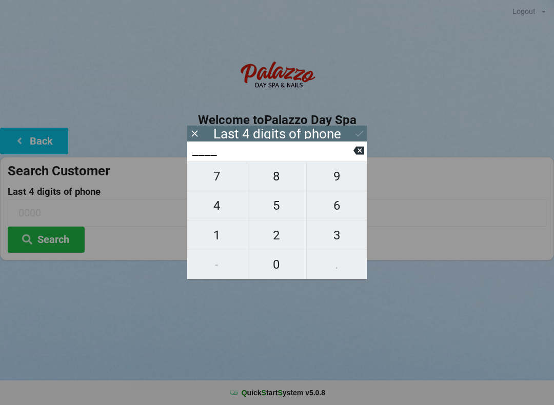
click at [283, 263] on span "0" at bounding box center [277, 265] width 60 height 22
click at [227, 181] on span "7" at bounding box center [217, 177] width 60 height 22
click at [279, 184] on span "8" at bounding box center [277, 177] width 60 height 22
click at [278, 215] on span "5" at bounding box center [277, 206] width 60 height 22
click at [359, 133] on icon at bounding box center [359, 133] width 11 height 11
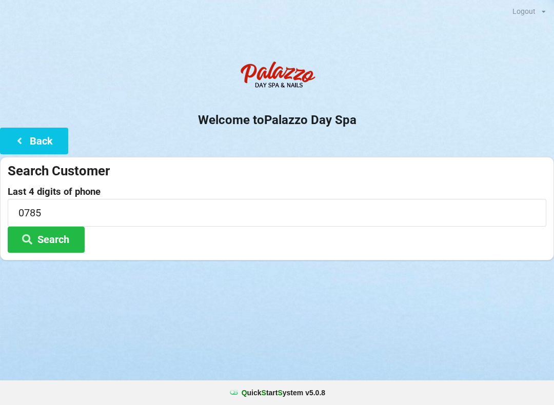
click at [62, 240] on button "Search" at bounding box center [46, 240] width 77 height 26
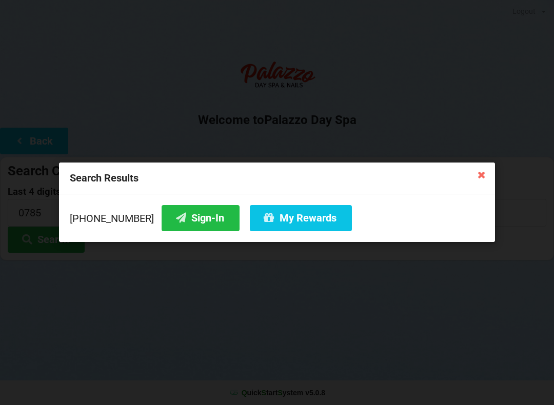
click at [198, 221] on button "Sign-In" at bounding box center [201, 218] width 78 height 26
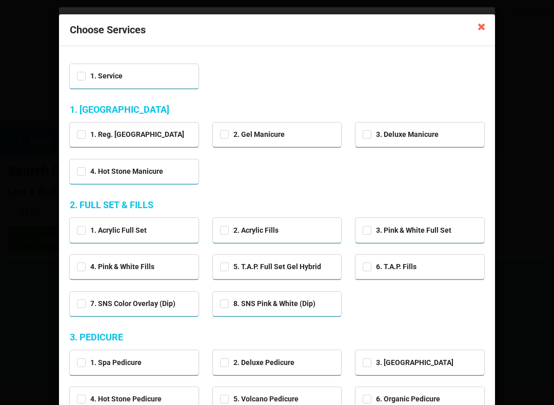
click at [163, 77] on div "1. Service" at bounding box center [134, 75] width 114 height 12
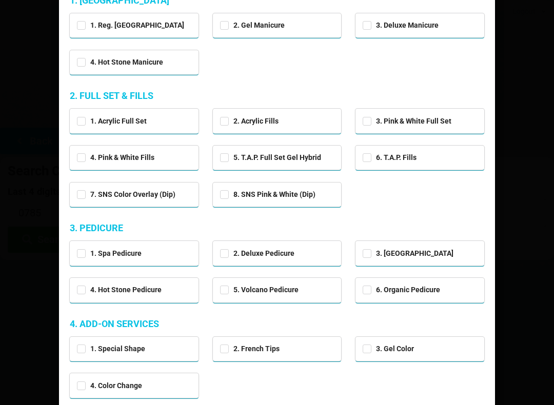
scroll to position [109, 0]
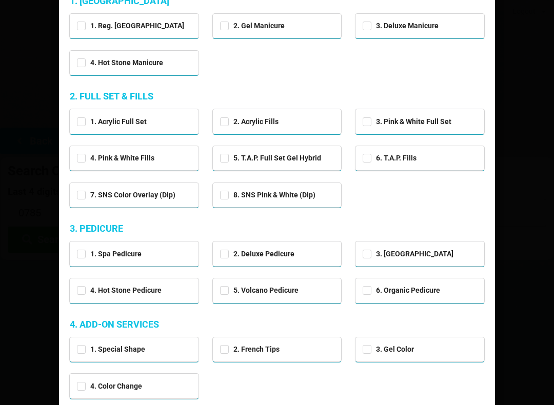
click at [159, 247] on div "1. Spa Pedicure" at bounding box center [134, 253] width 114 height 12
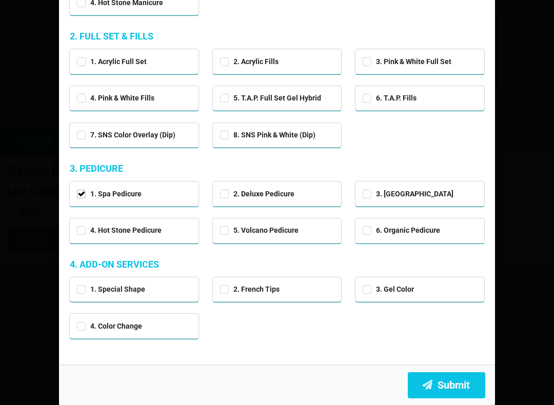
scroll to position [168, 0]
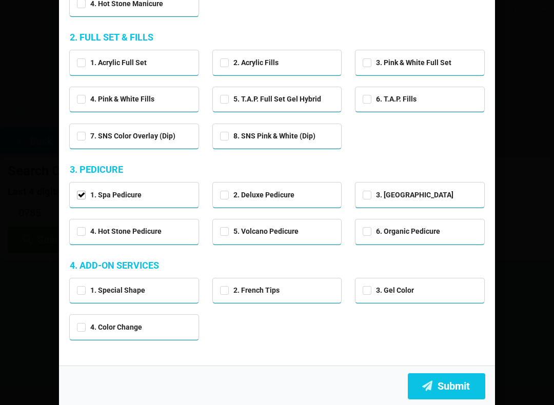
click at [453, 396] on button "Submit" at bounding box center [446, 387] width 77 height 26
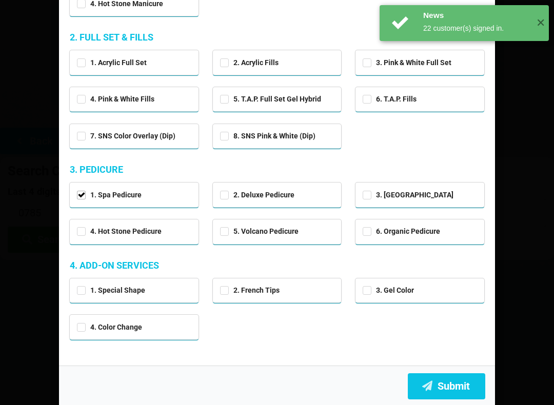
click at [448, 385] on button "Submit" at bounding box center [446, 387] width 77 height 26
